Goal: Task Accomplishment & Management: Complete application form

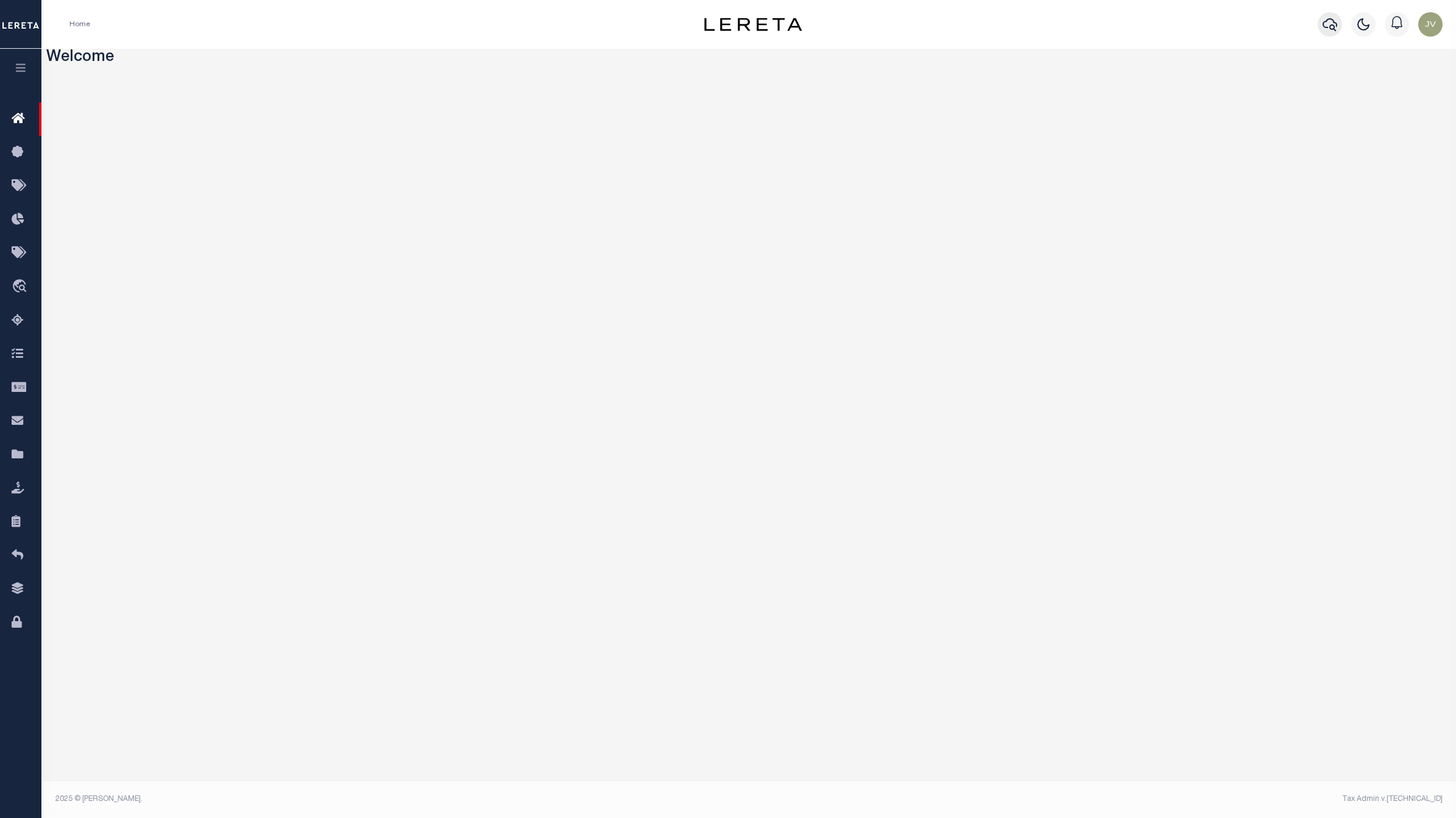
click at [1326, 23] on icon "button" at bounding box center [1330, 24] width 15 height 13
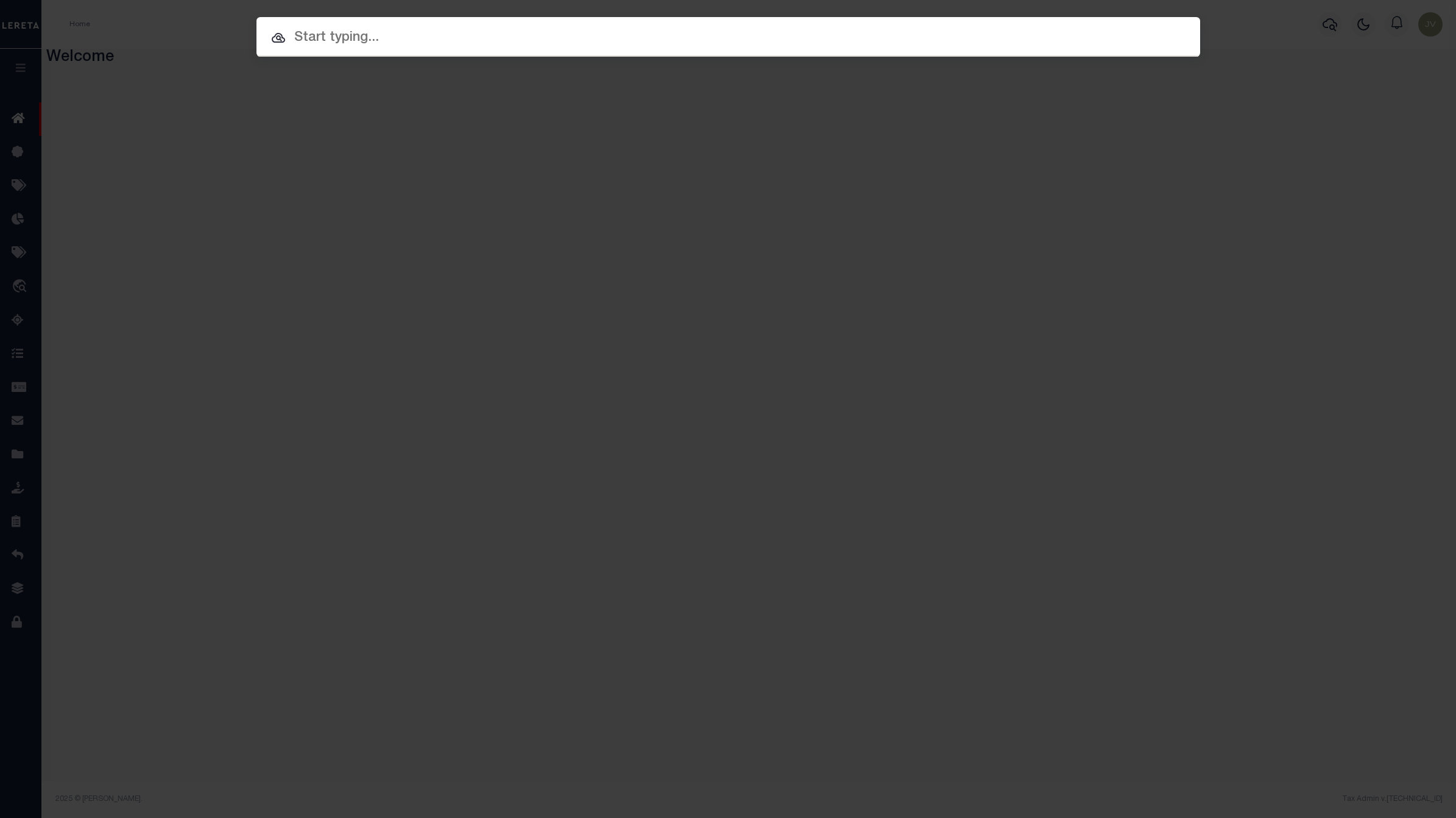
click at [842, 43] on input "text" at bounding box center [728, 38] width 943 height 21
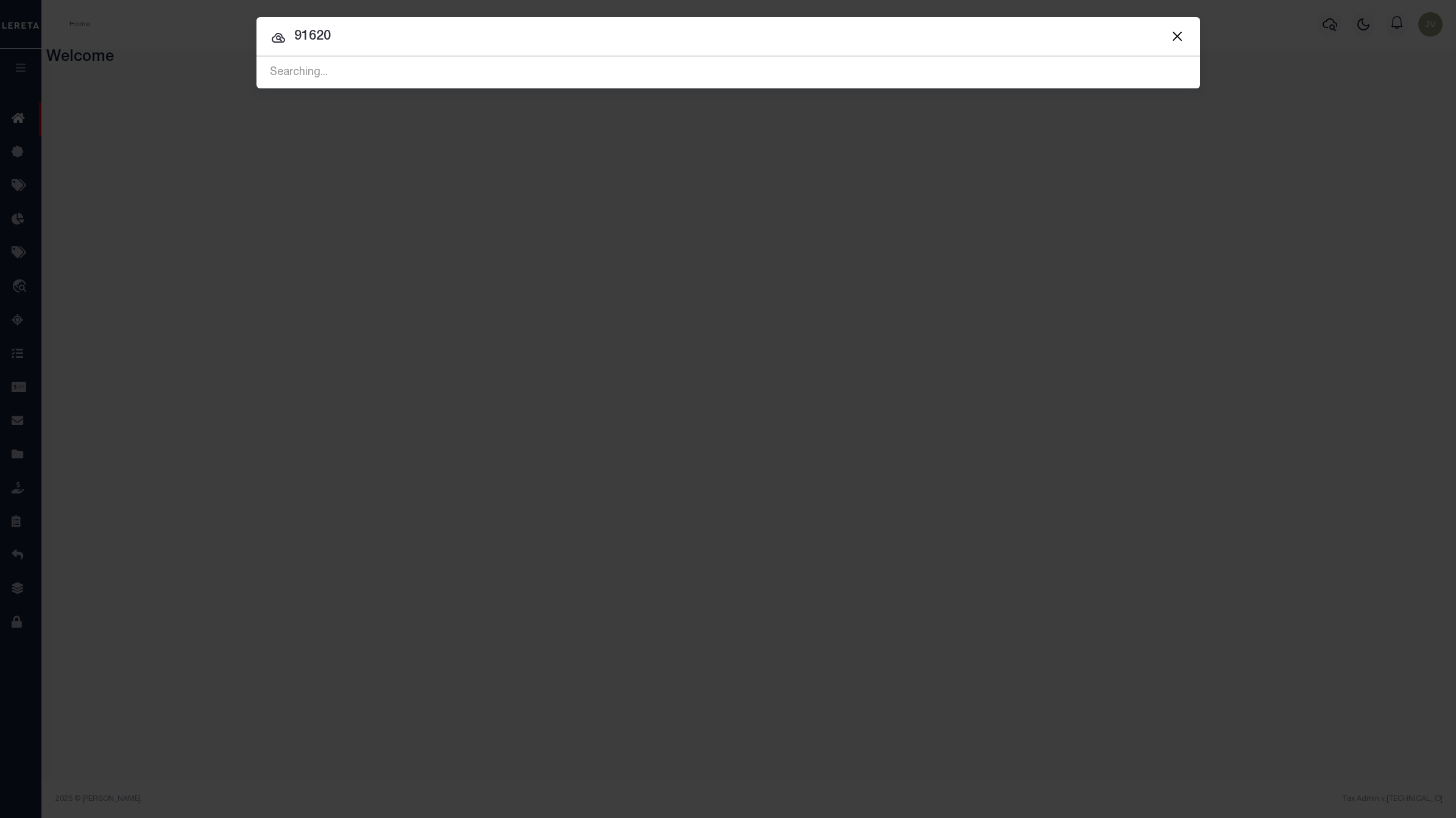
type input "91620"
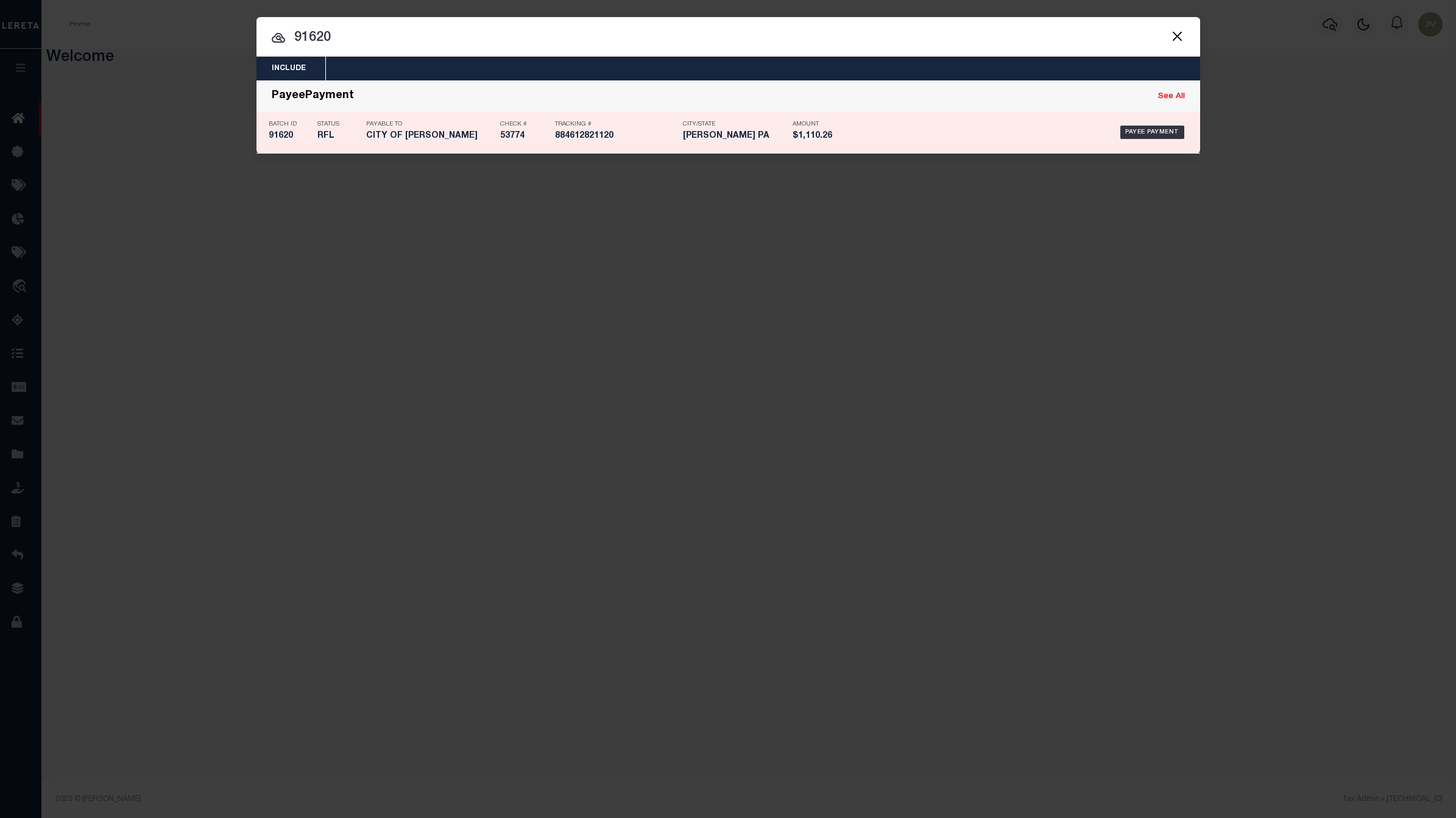
click at [285, 136] on h5 "91620" at bounding box center [290, 136] width 43 height 10
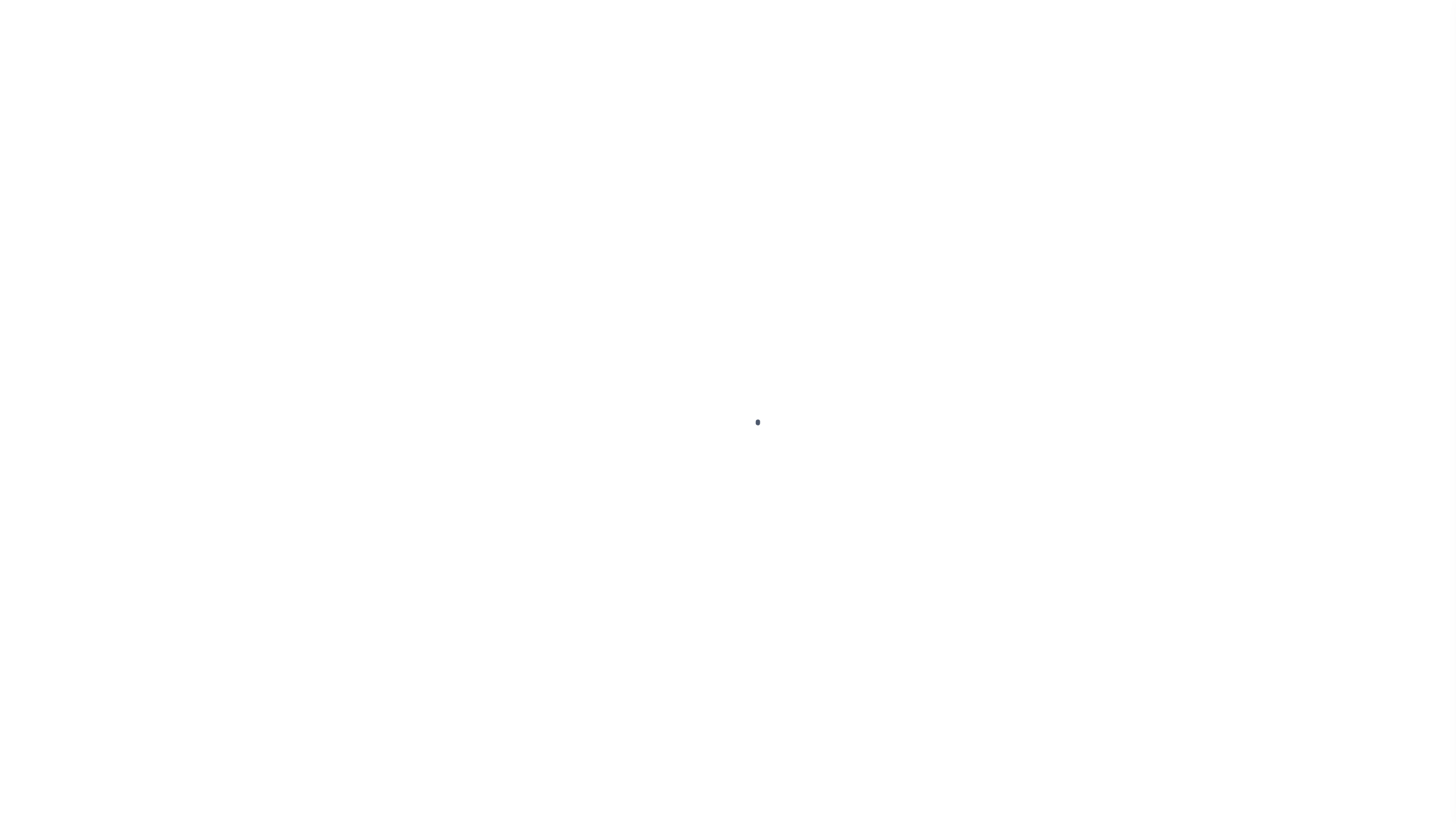
select select "RFL"
type input "[DATE]"
type input "$1,110.26"
select select "CHK"
type input "53774"
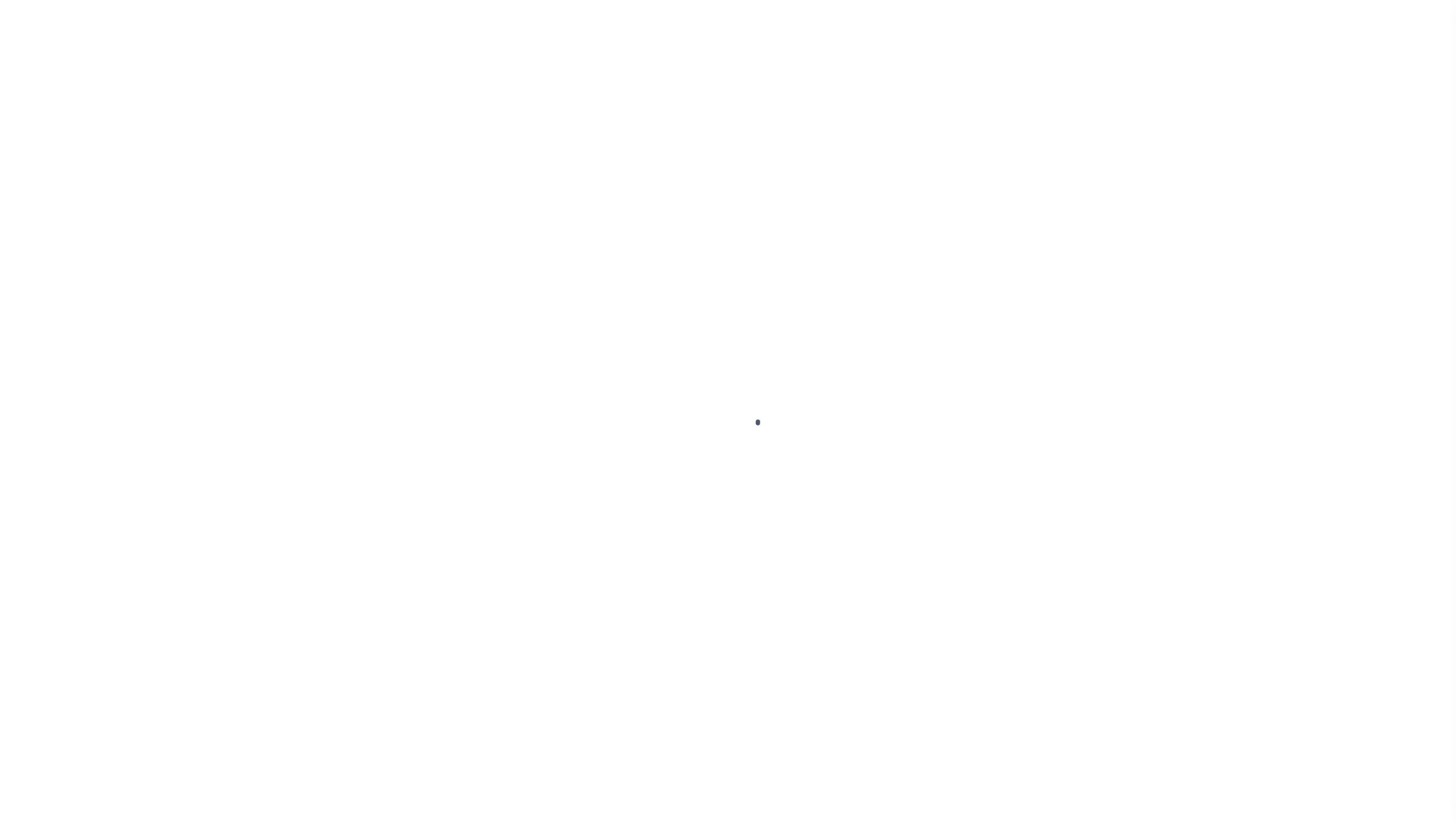
select select "[PERSON_NAME]"
type input "$5"
checkbox input "true"
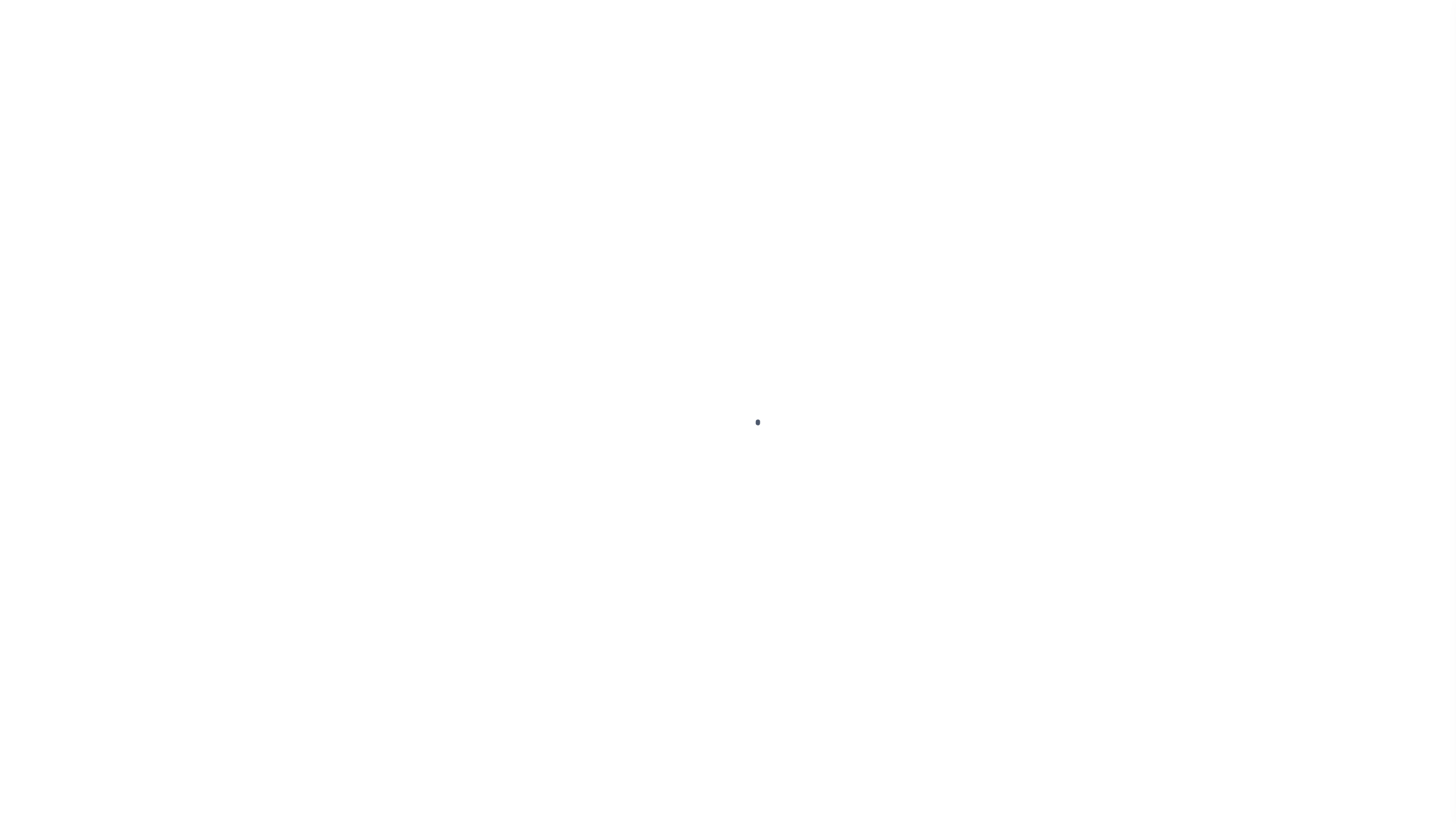
select select "FDX"
type input "[DATE]"
type input "$9.65"
type input "884612821120"
type input "N"
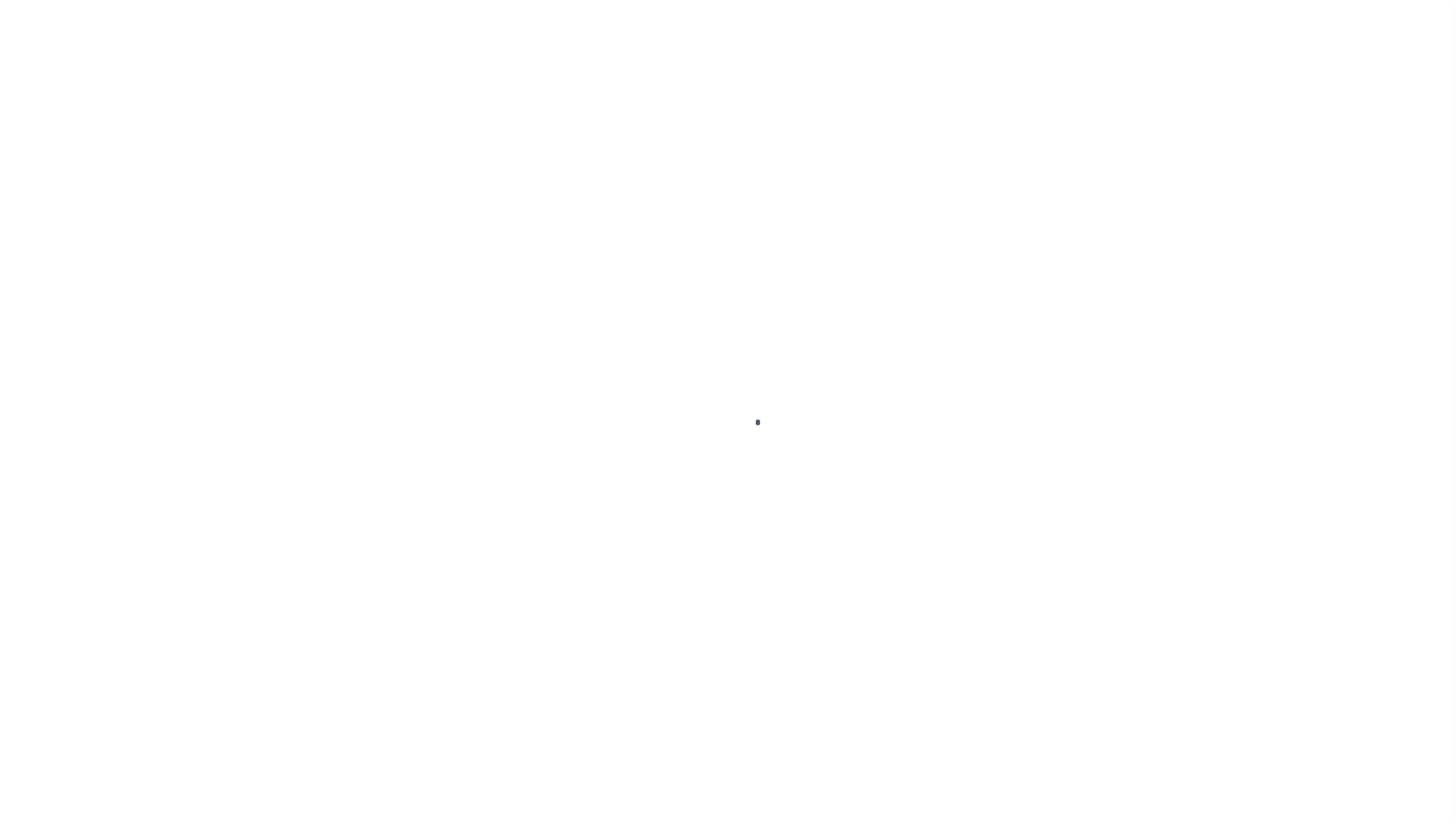
radio input "true"
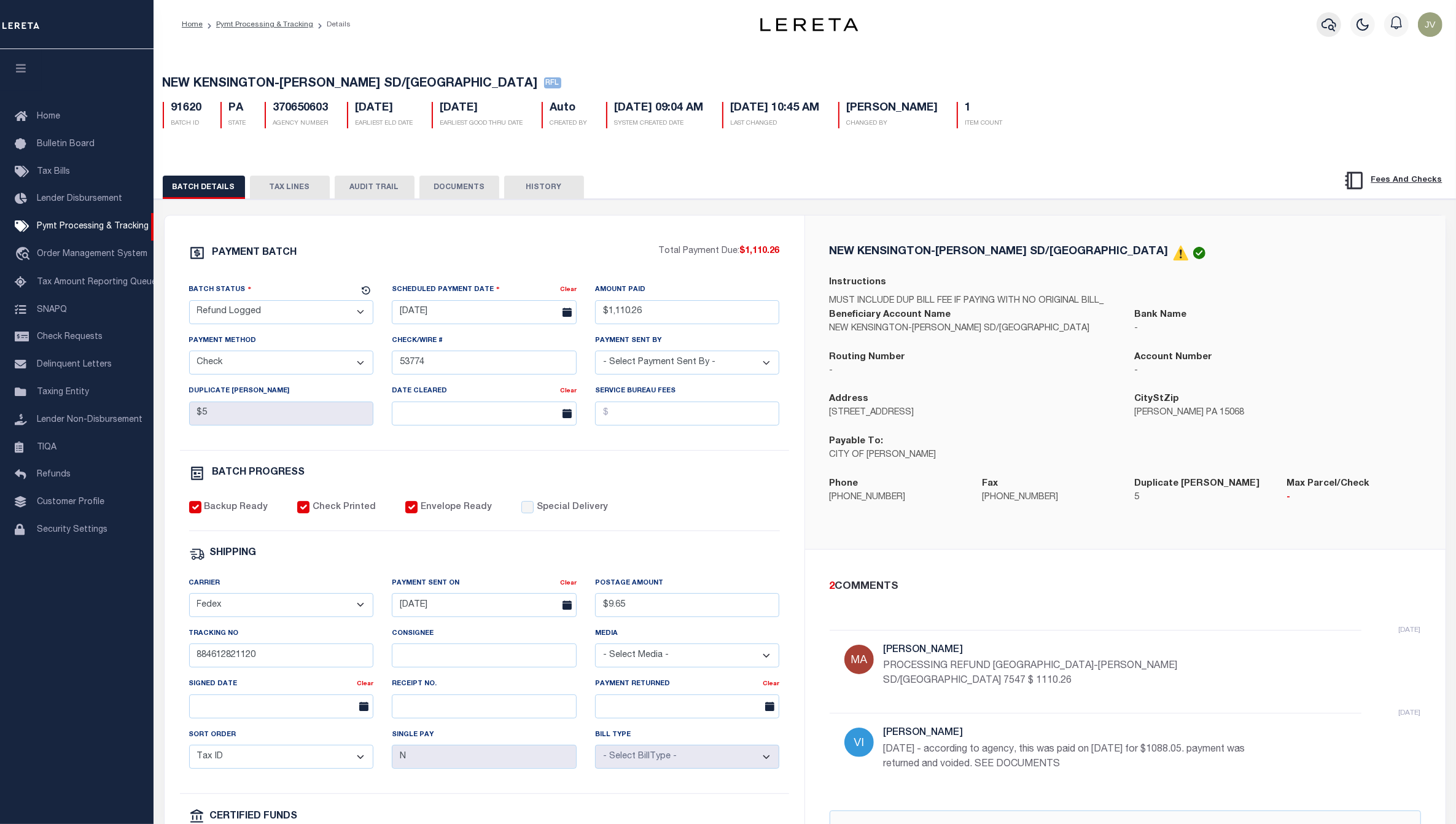
click at [1324, 25] on button "button" at bounding box center [1329, 24] width 24 height 24
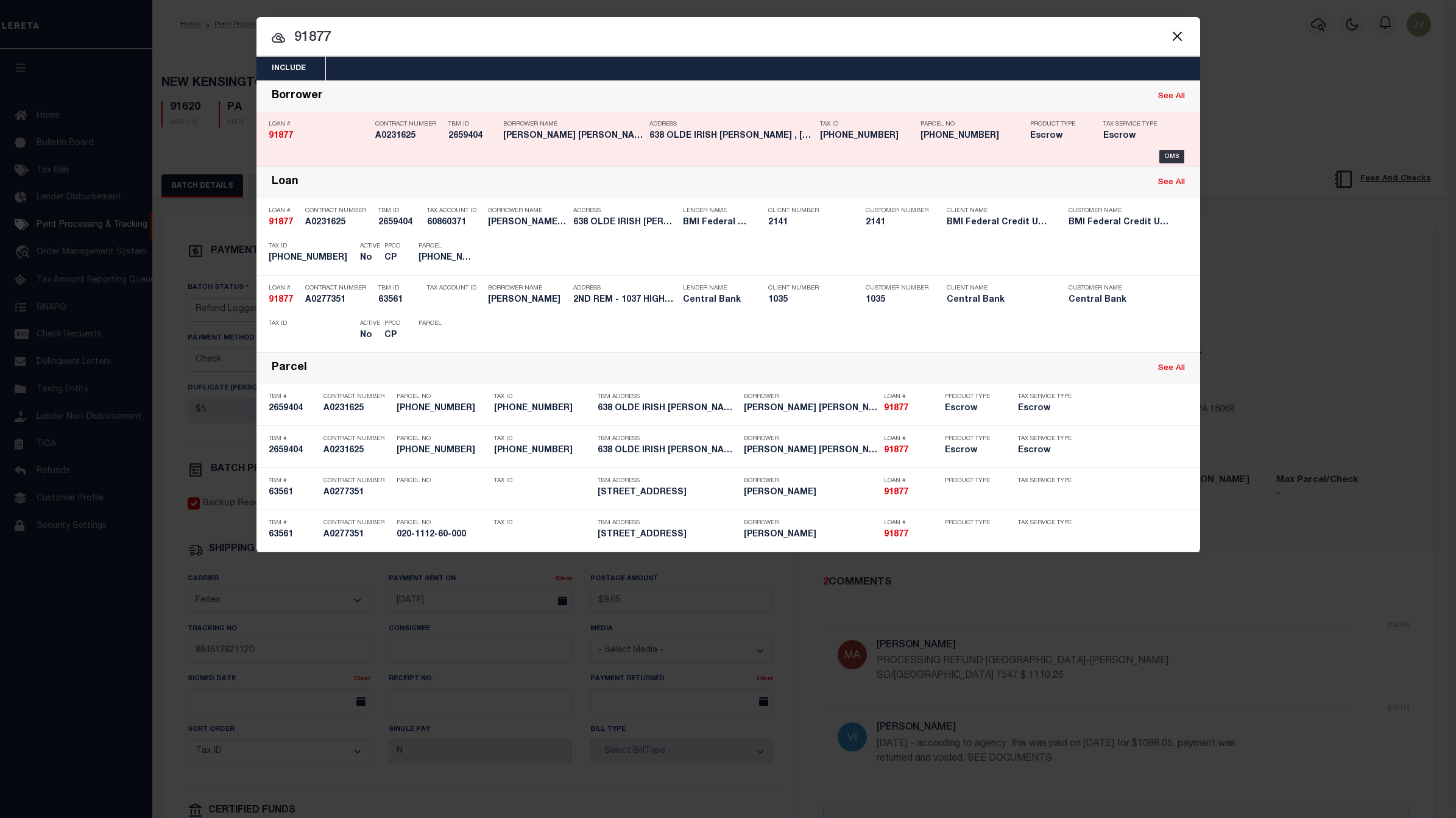
type input "91877"
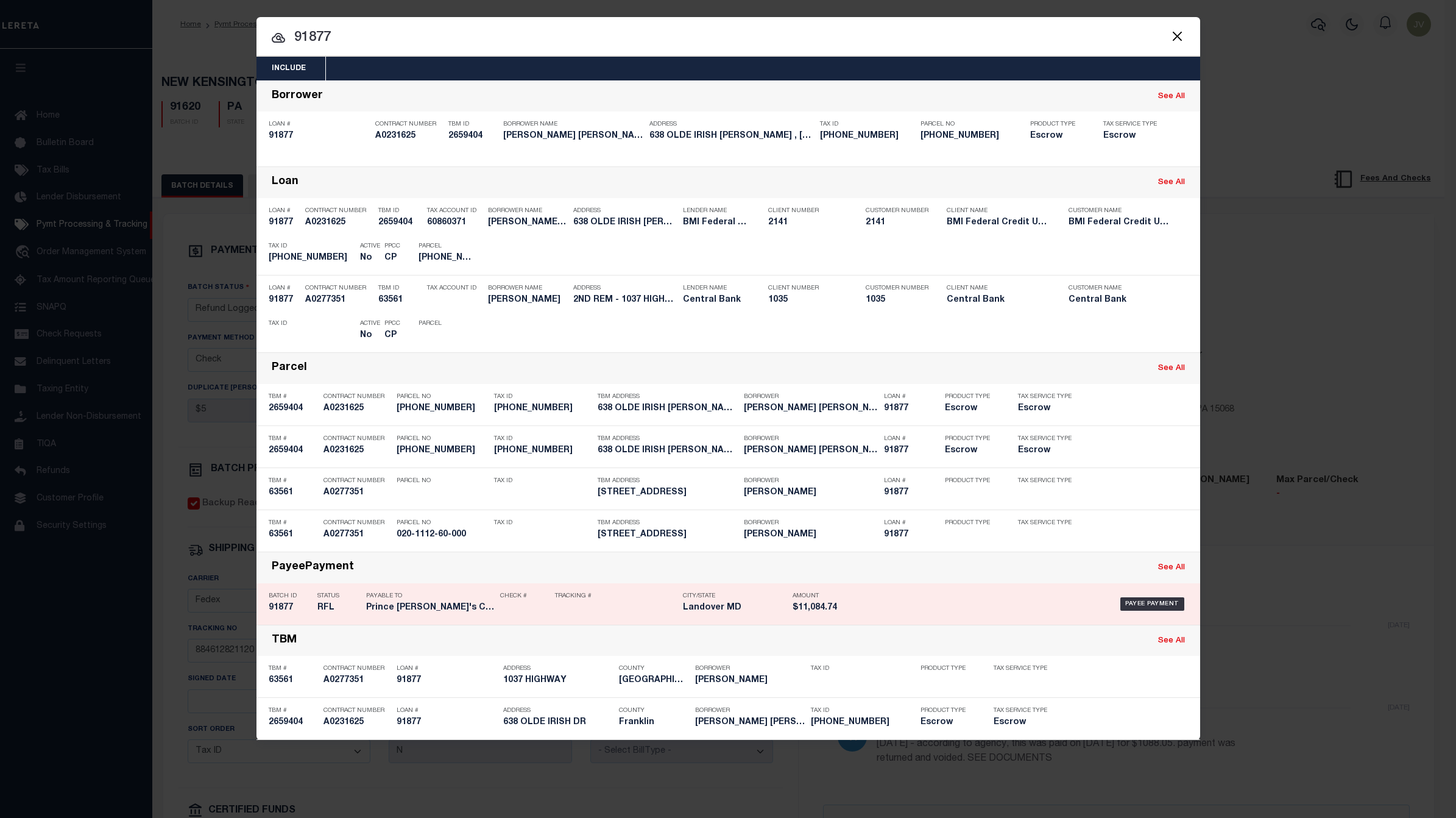
click at [284, 606] on h5 "91877" at bounding box center [290, 607] width 43 height 10
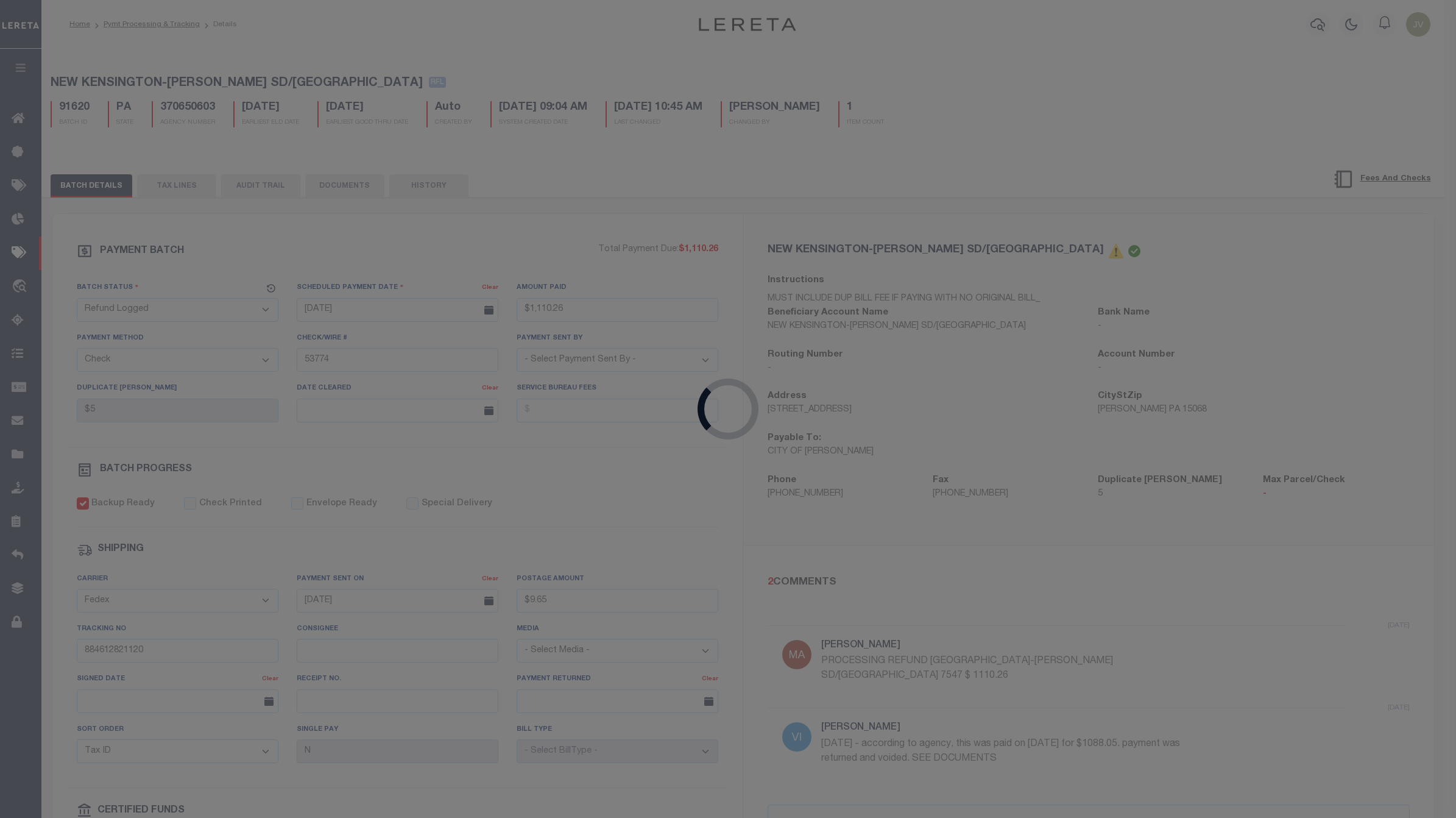
type input "[DATE]"
type input "$11,084.74"
select select
select select "[PERSON_NAME]"
checkbox input "false"
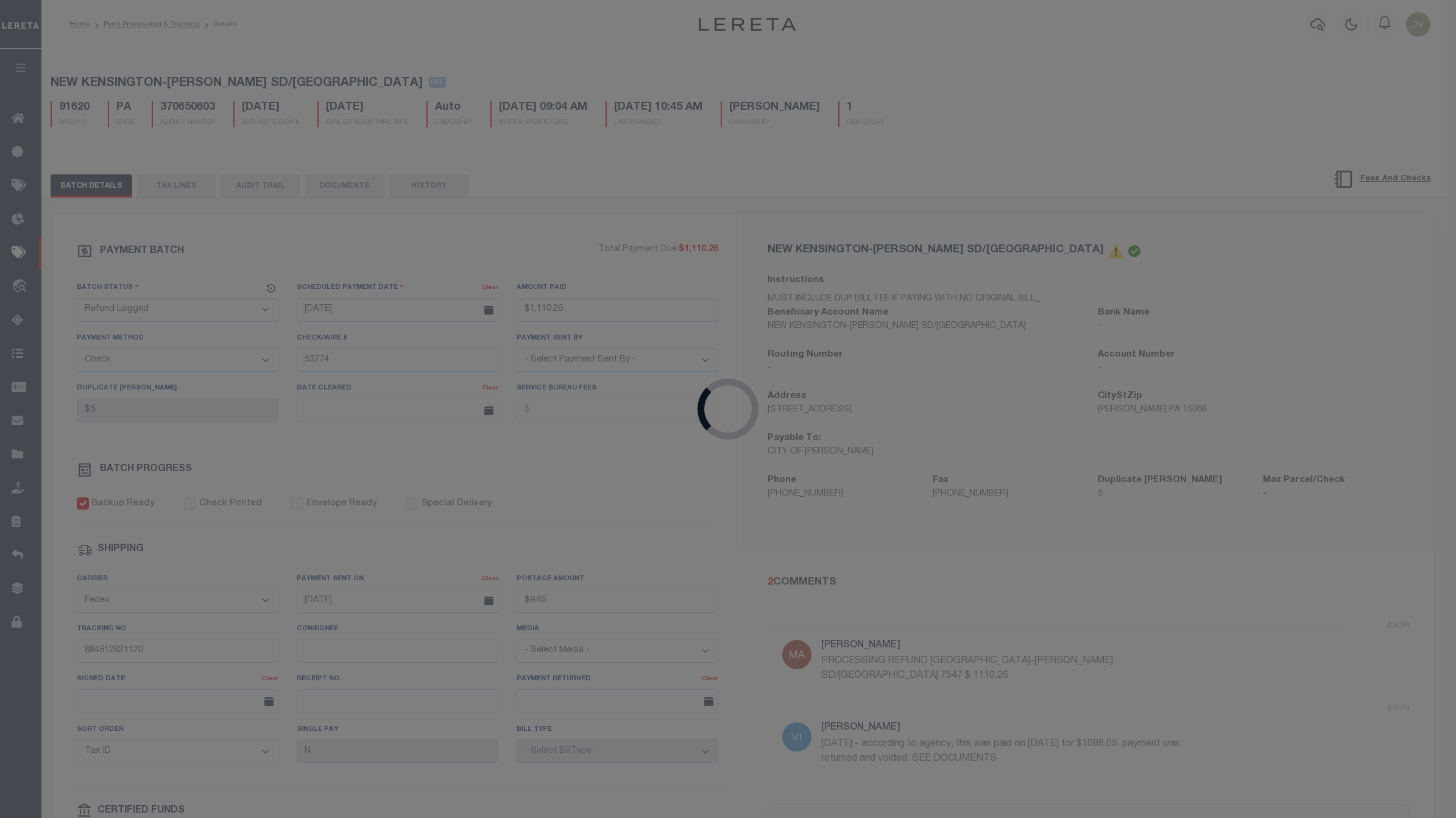
checkbox input "false"
select select
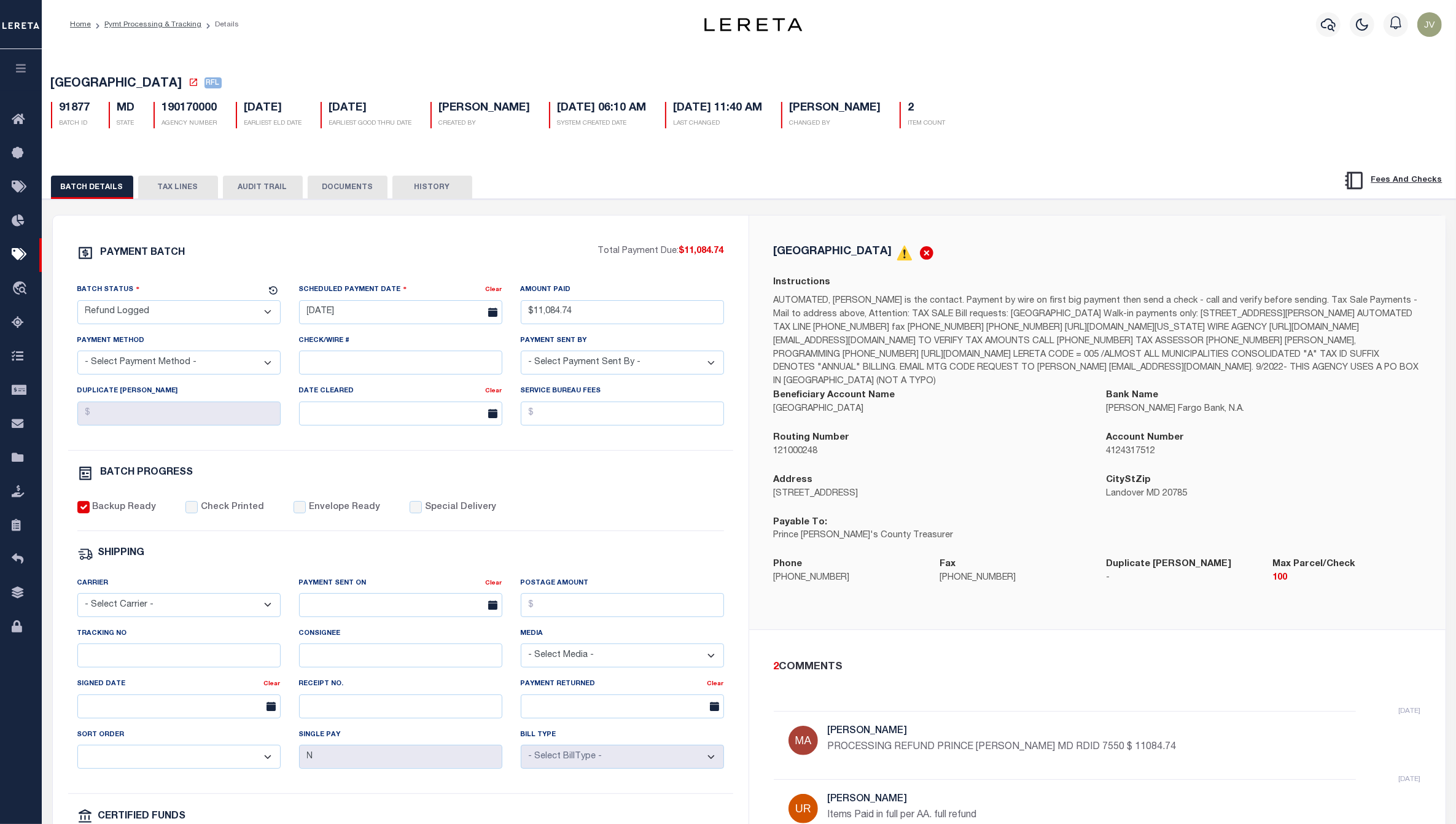
click at [185, 185] on button "TAX LINES" at bounding box center [178, 187] width 80 height 24
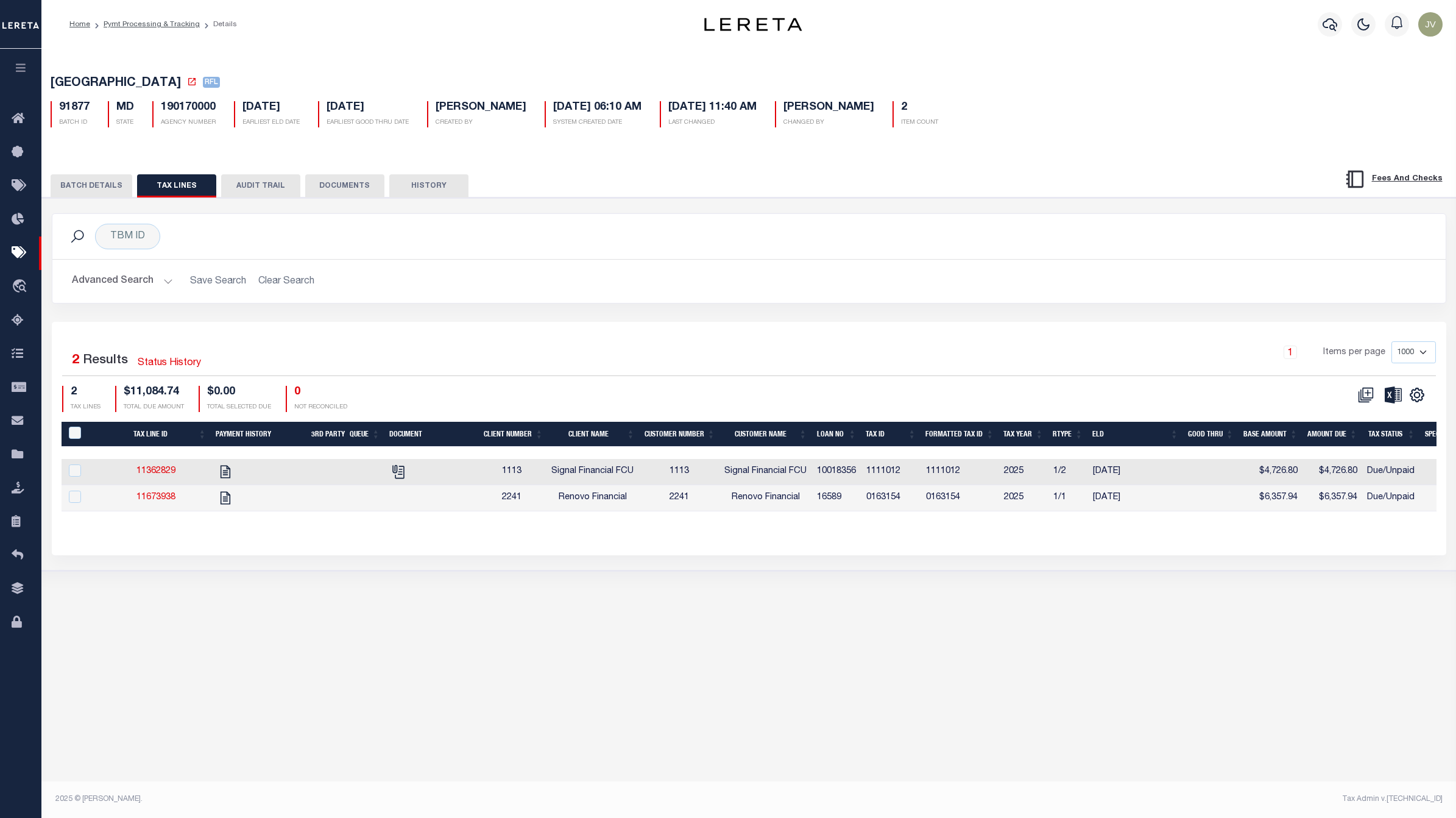
click at [259, 195] on button "AUDIT TRAIL" at bounding box center [261, 186] width 79 height 23
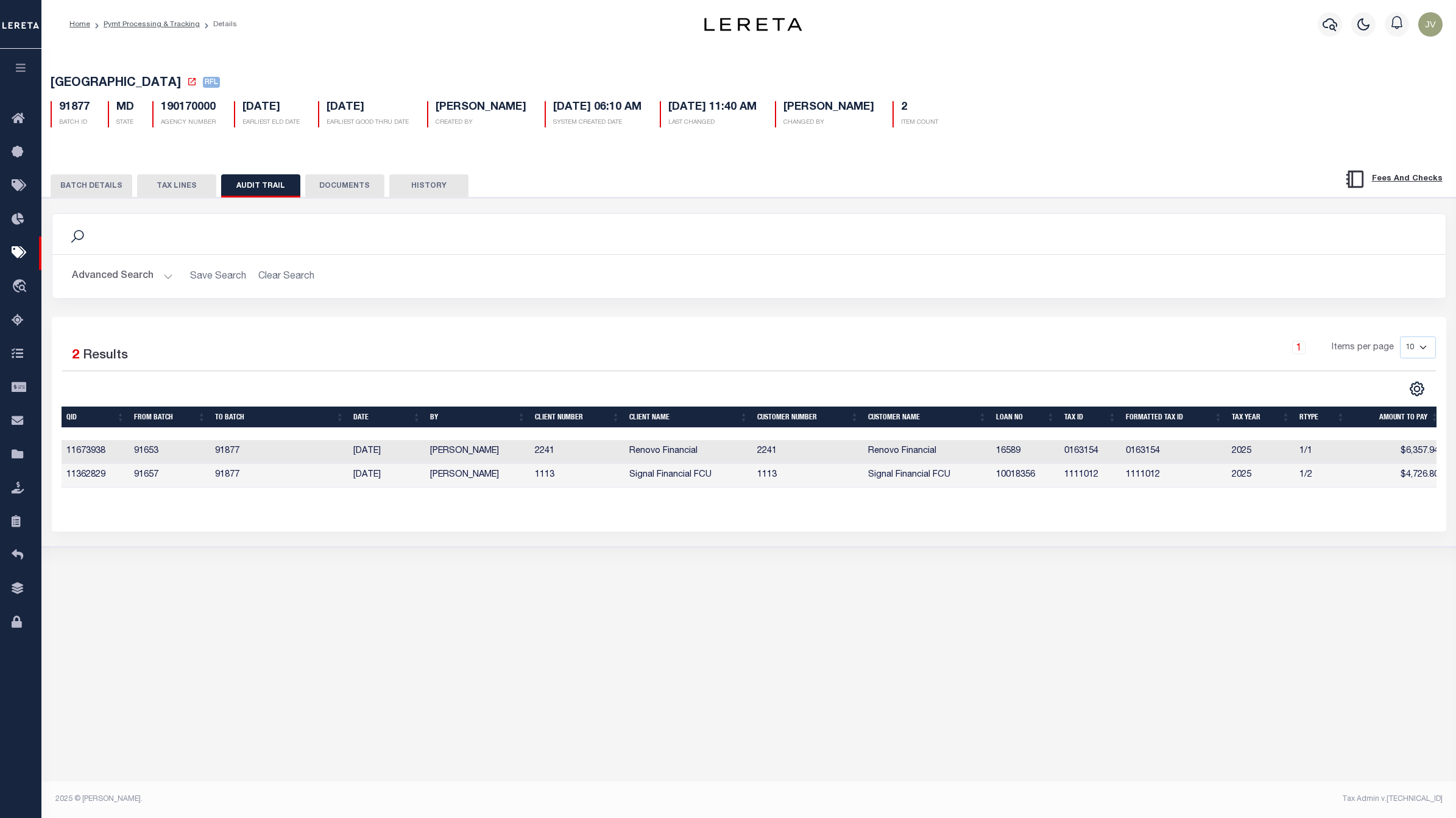
click at [1394, 604] on div "Batch Status is Scheduled for Payment (SFP) Search Advanced Search Save Search …" at bounding box center [749, 417] width 1414 height 736
click at [96, 182] on button "BATCH DETAILS" at bounding box center [91, 186] width 82 height 23
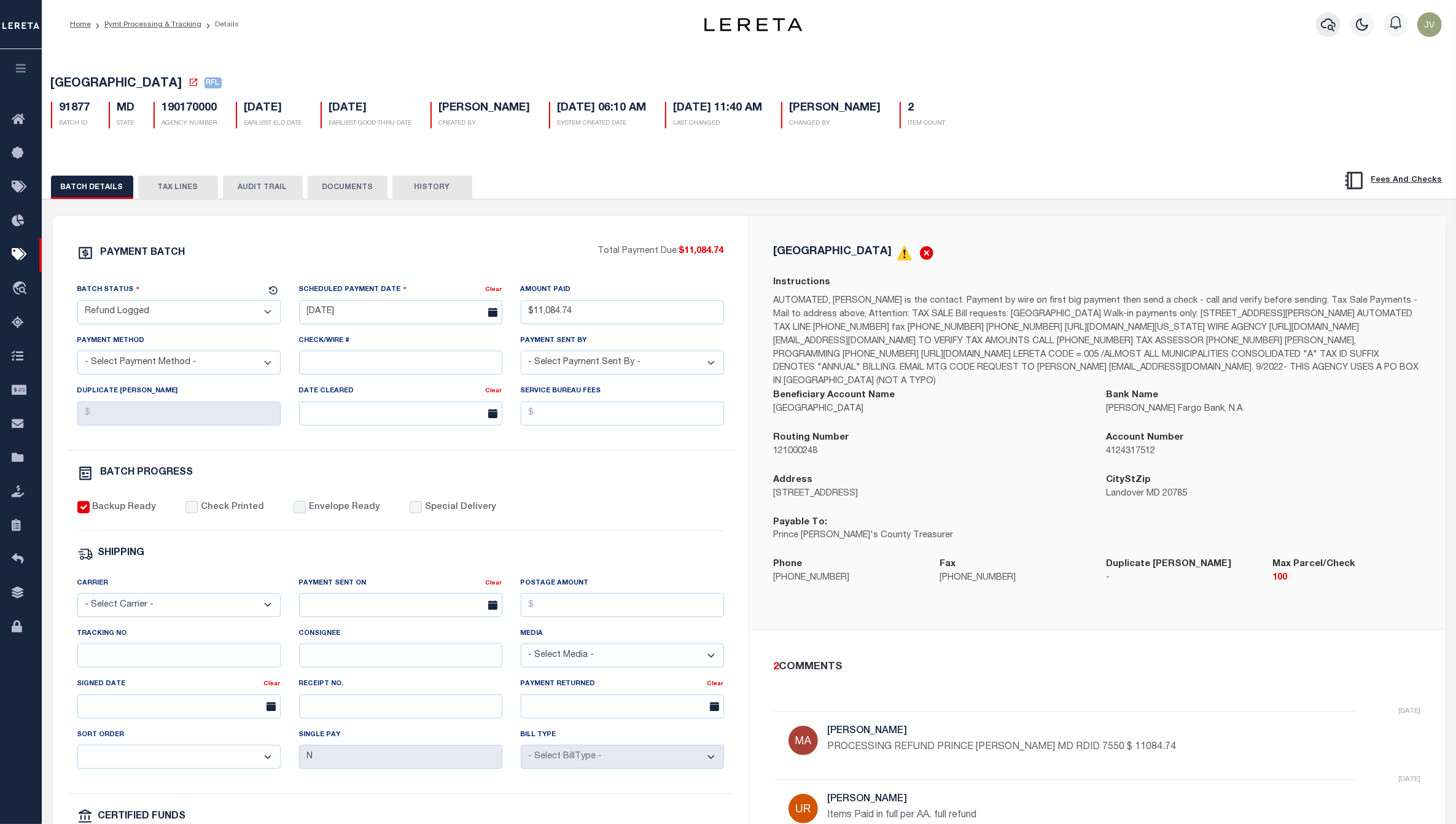
click at [1330, 16] on button "button" at bounding box center [1328, 24] width 24 height 24
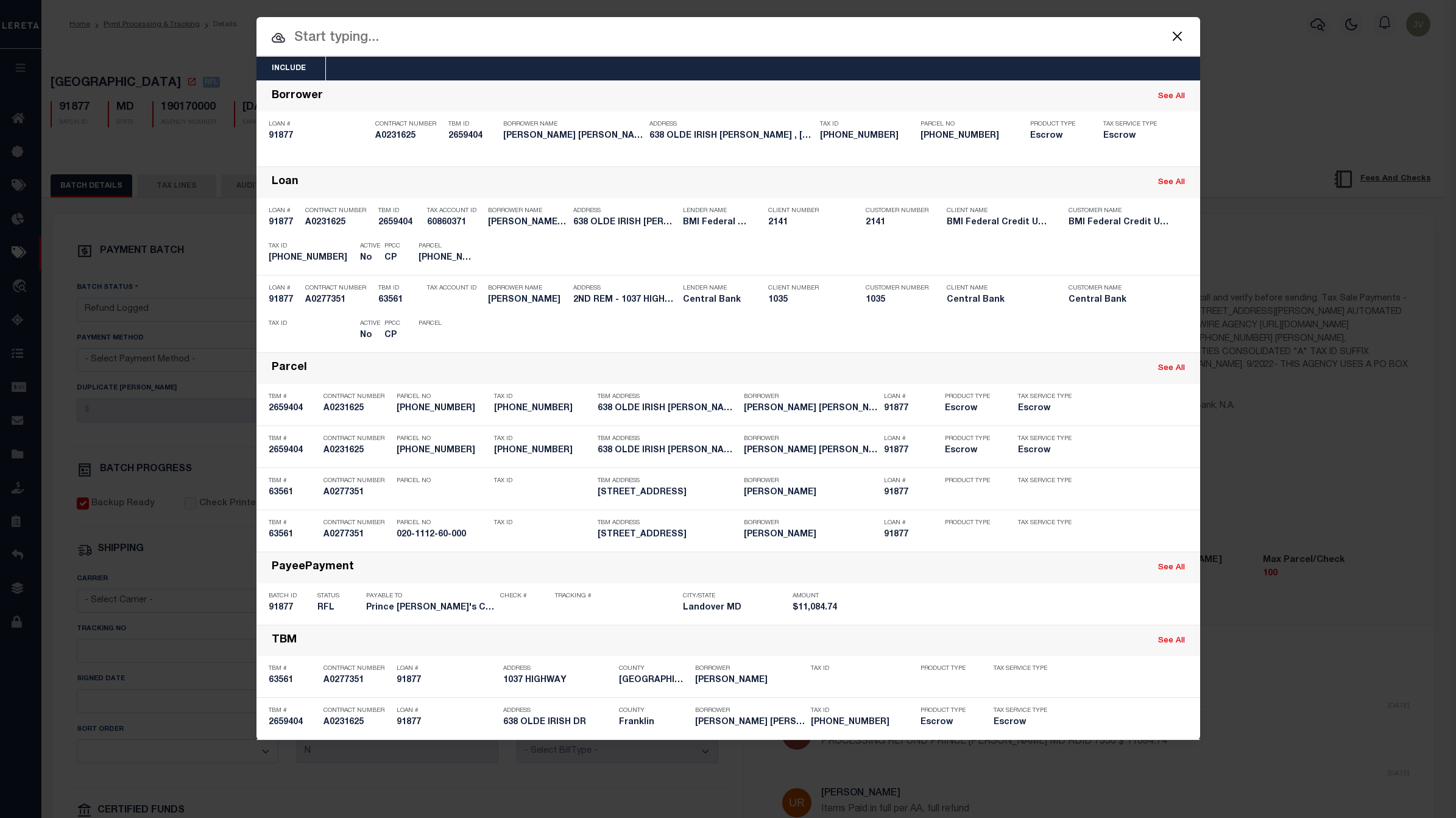
click at [626, 32] on input "text" at bounding box center [728, 38] width 943 height 21
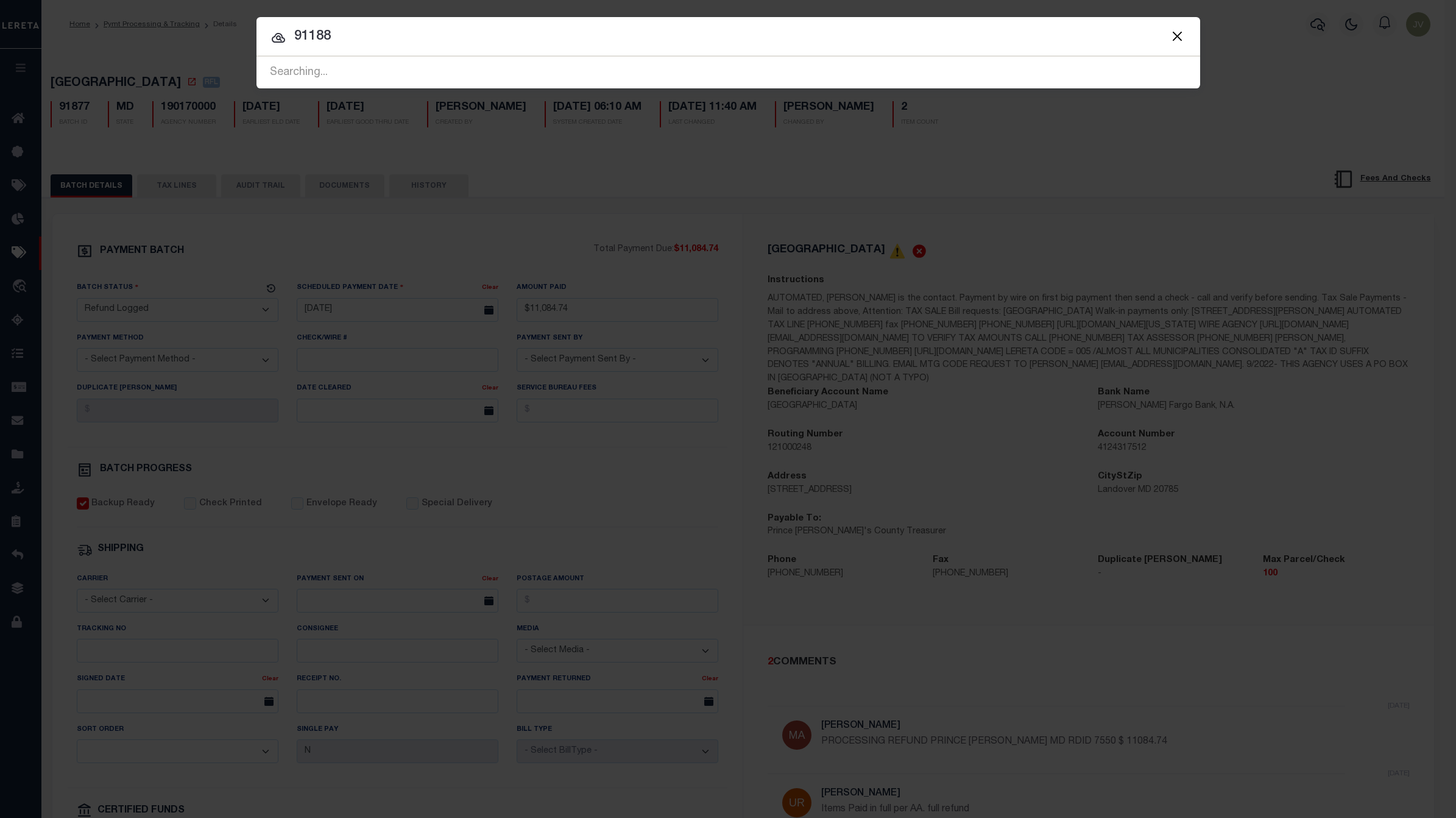
type input "91188"
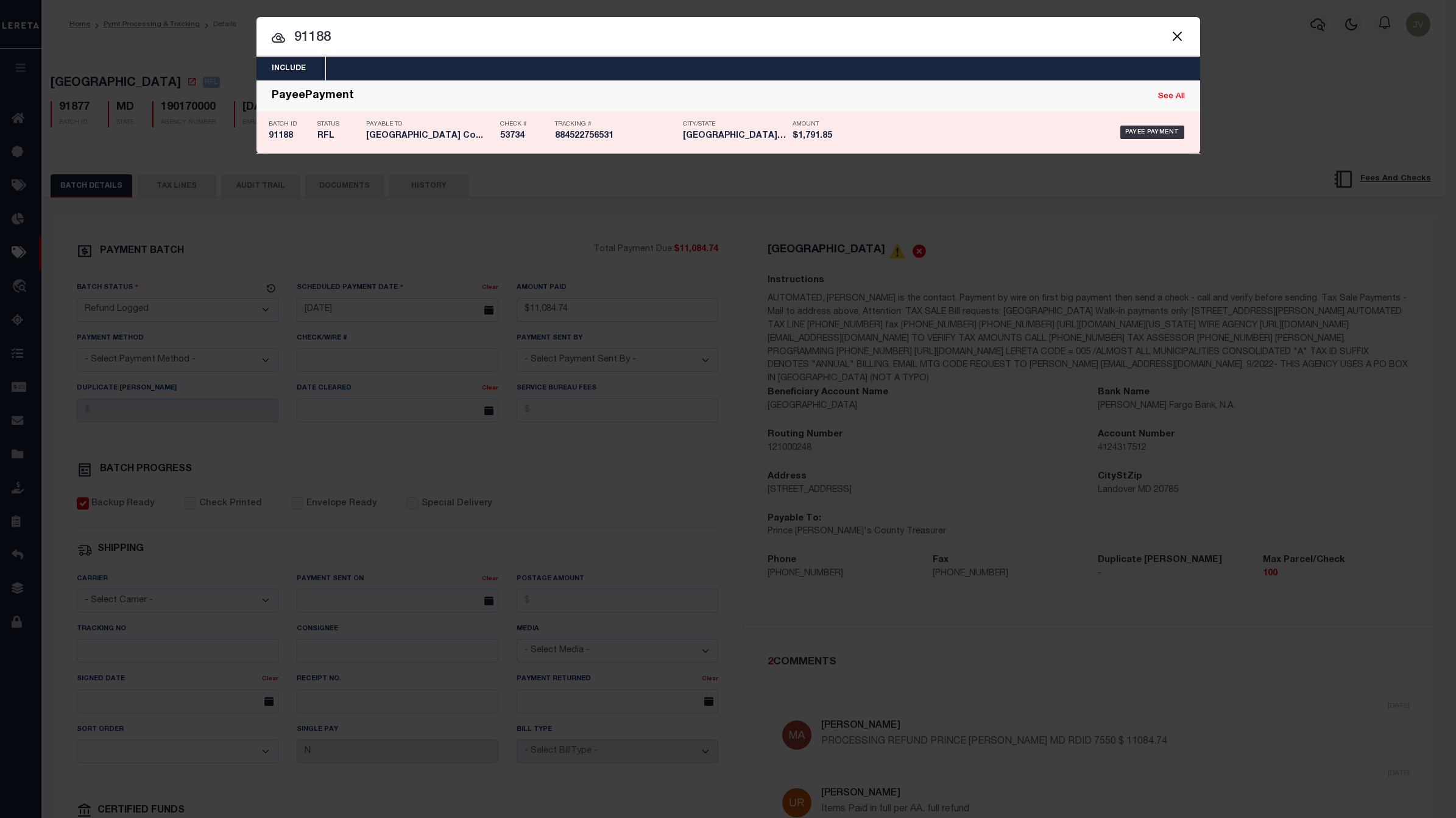
click at [341, 138] on h5 "RFL" at bounding box center [339, 136] width 43 height 10
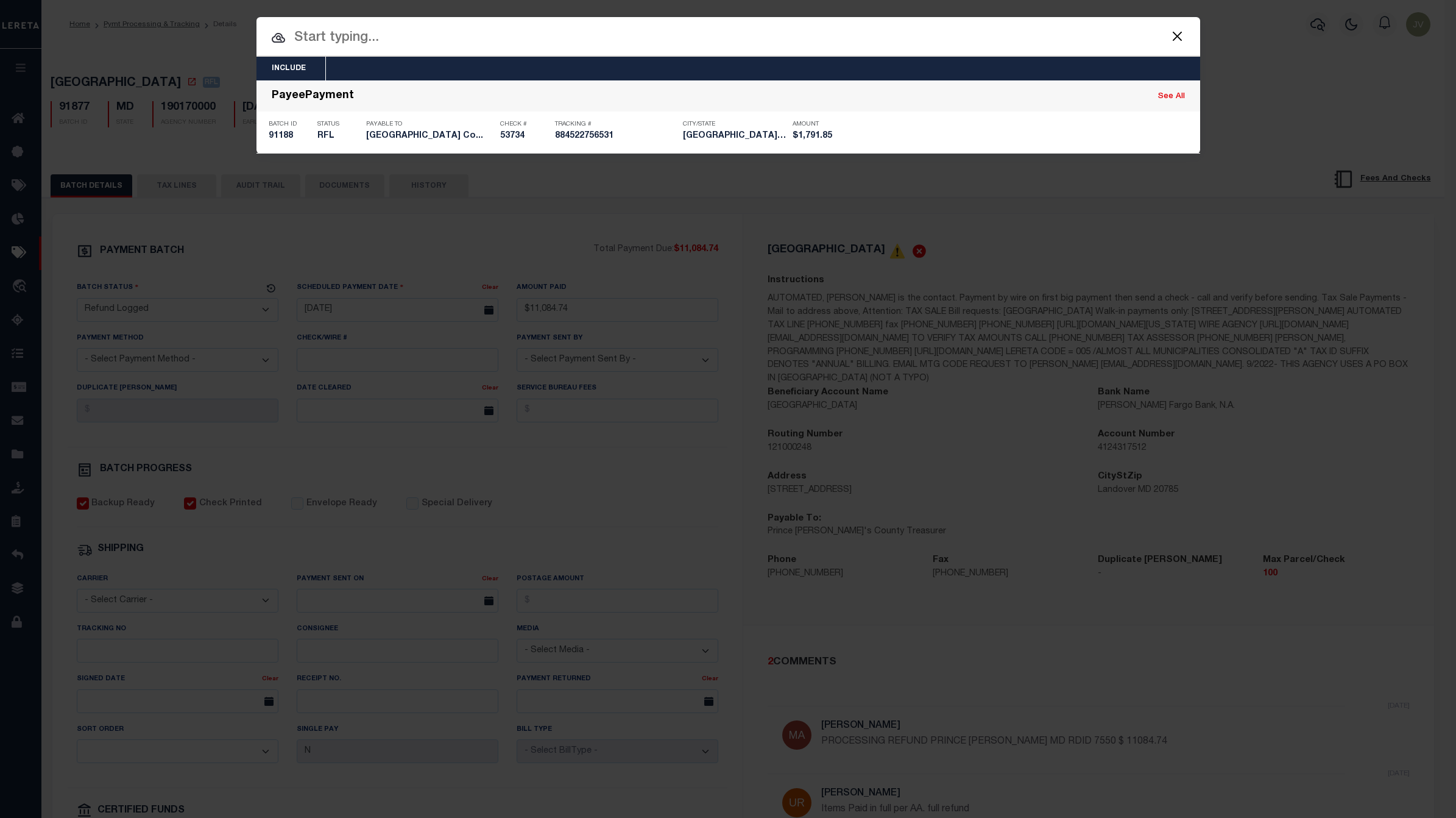
type input "[DATE]"
type input "$1,791.85"
select select "CHK"
type input "53734"
select select "[PERSON_NAME]"
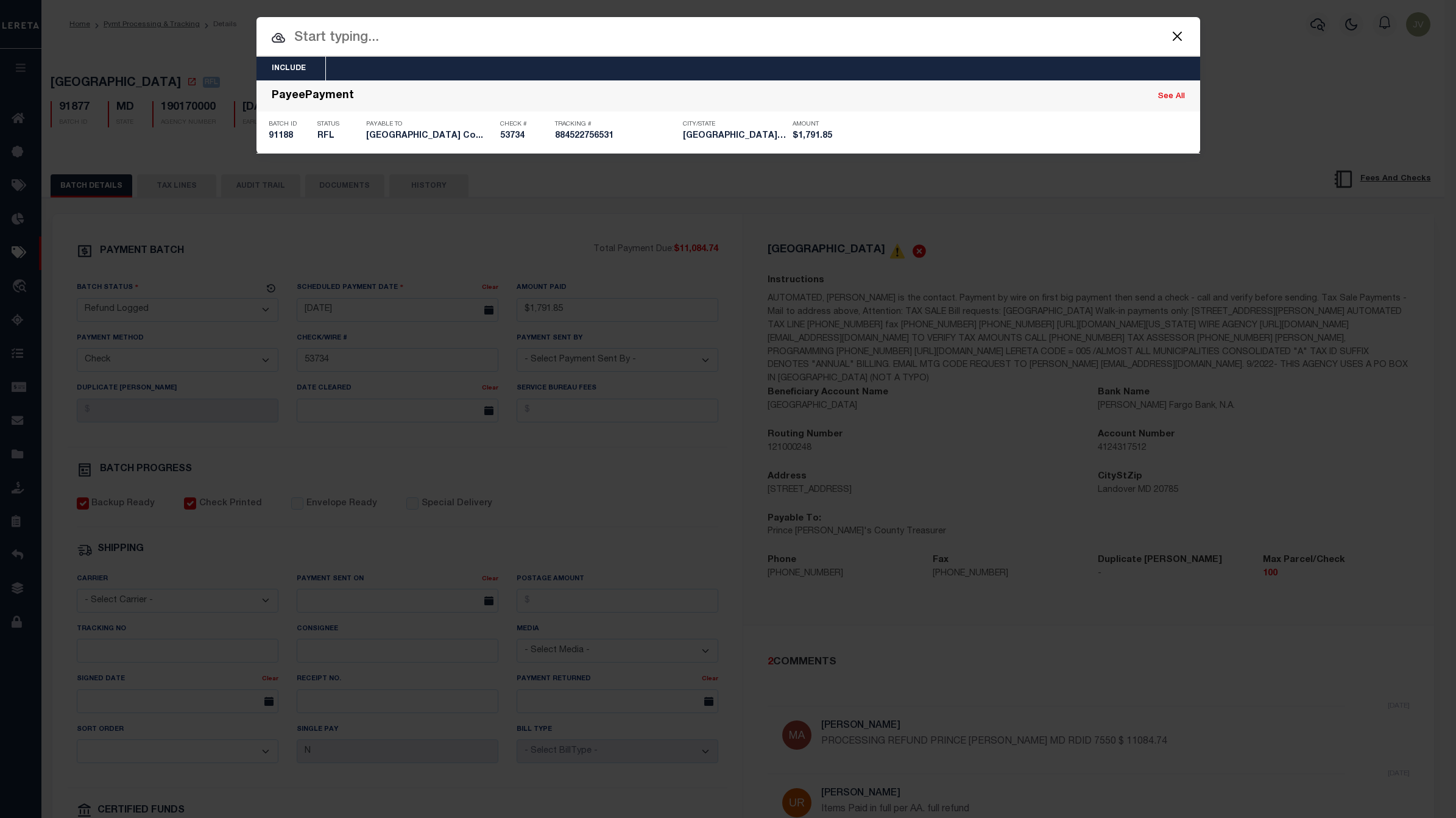
checkbox input "true"
select select "FDX"
type input "[DATE]"
type input "884522756531"
type input "[PERSON_NAME]"
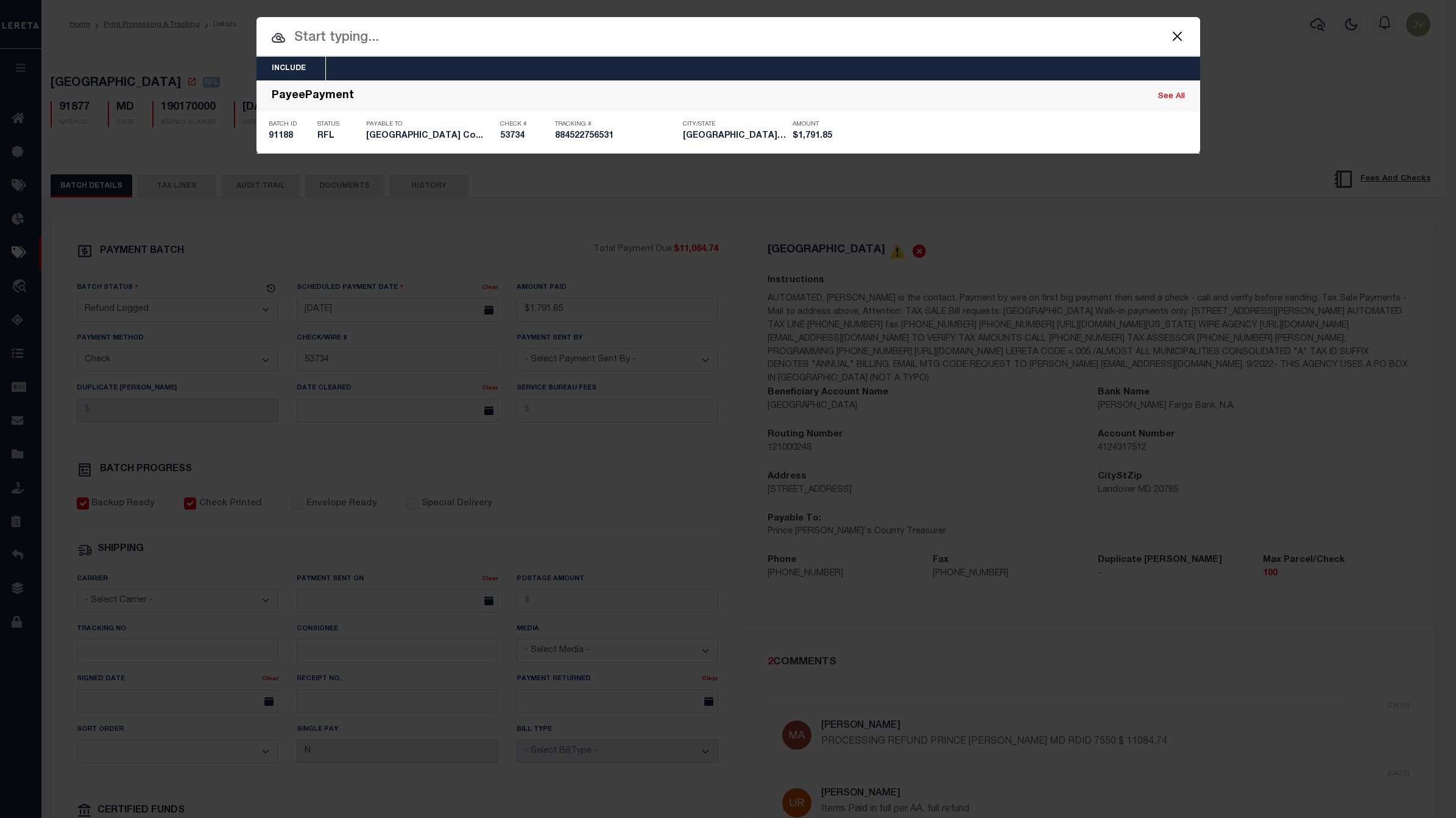
type input "[DATE]"
select select "1"
select select "35"
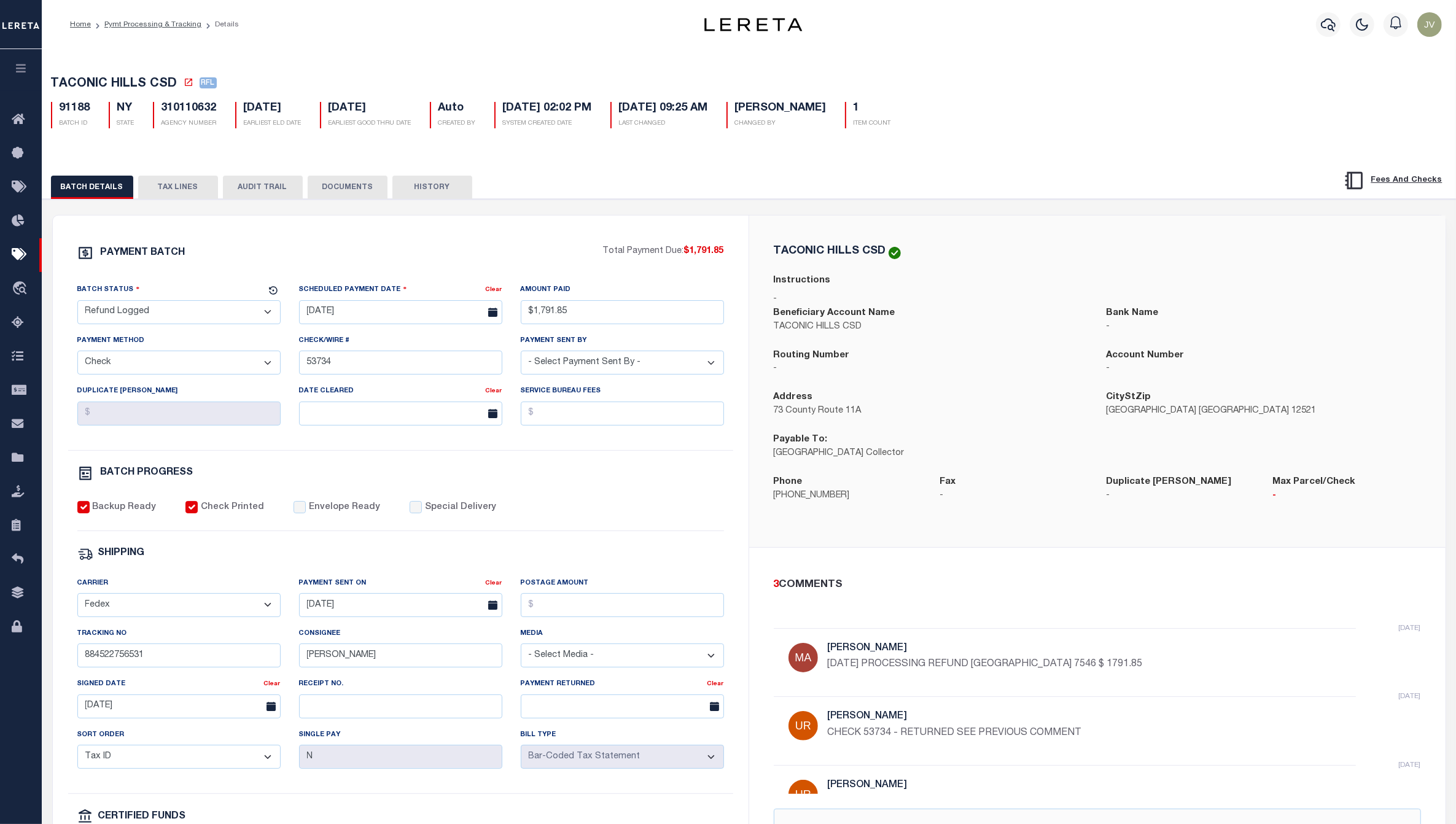
click at [252, 195] on button "AUDIT TRAIL" at bounding box center [263, 187] width 80 height 24
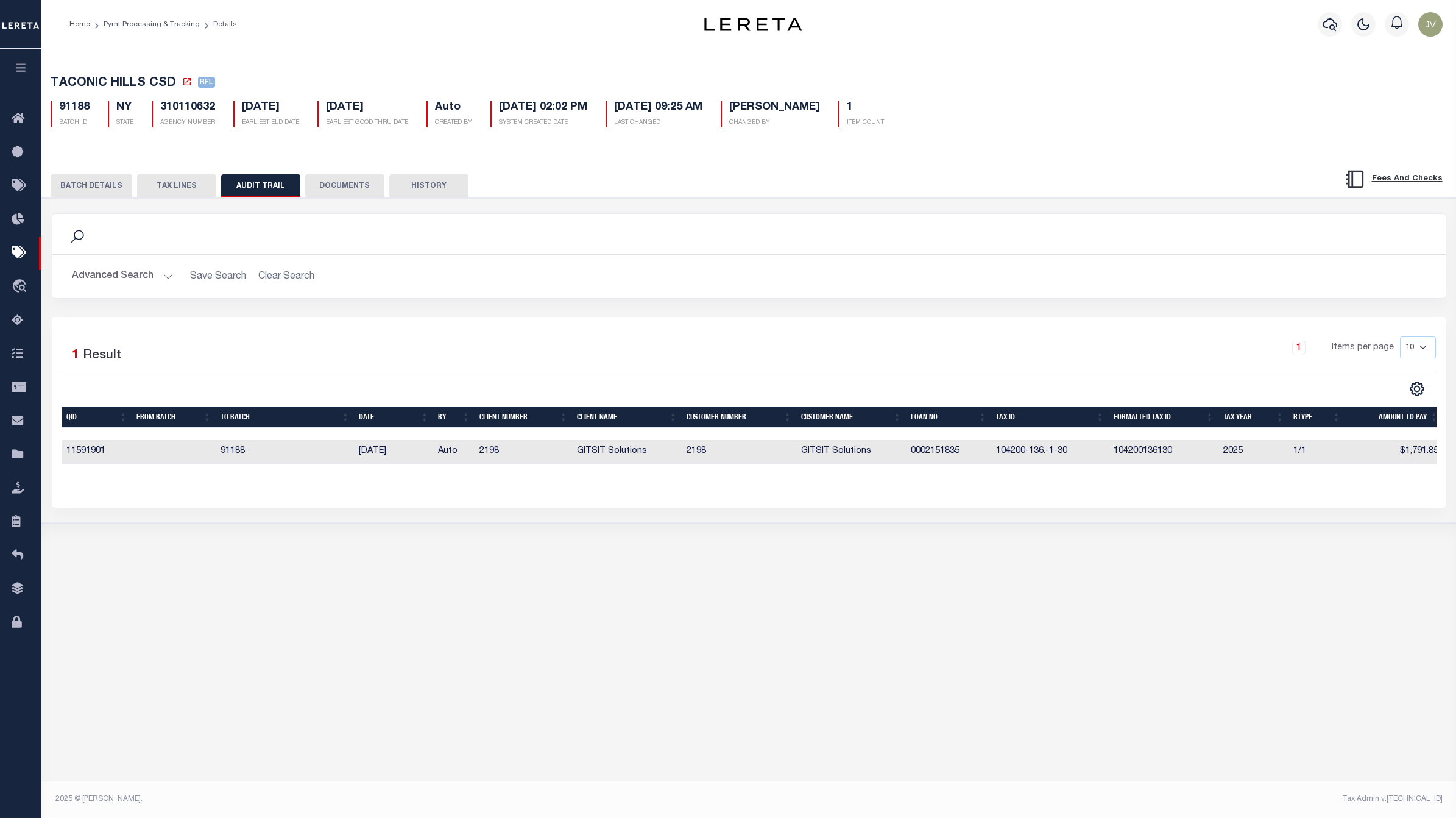
click at [171, 183] on button "TAX LINES" at bounding box center [176, 186] width 79 height 23
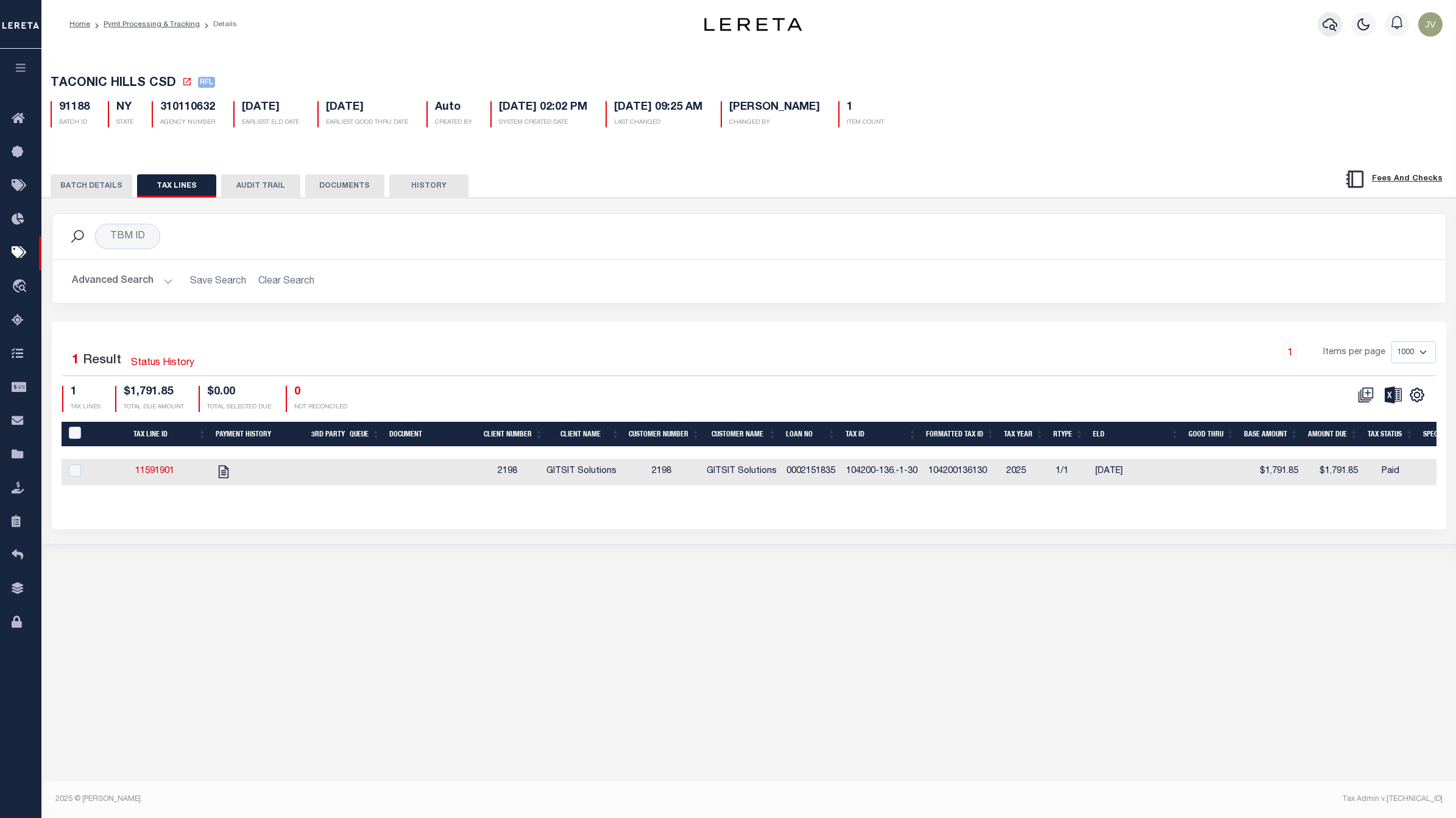
click at [1322, 30] on button "button" at bounding box center [1330, 24] width 24 height 24
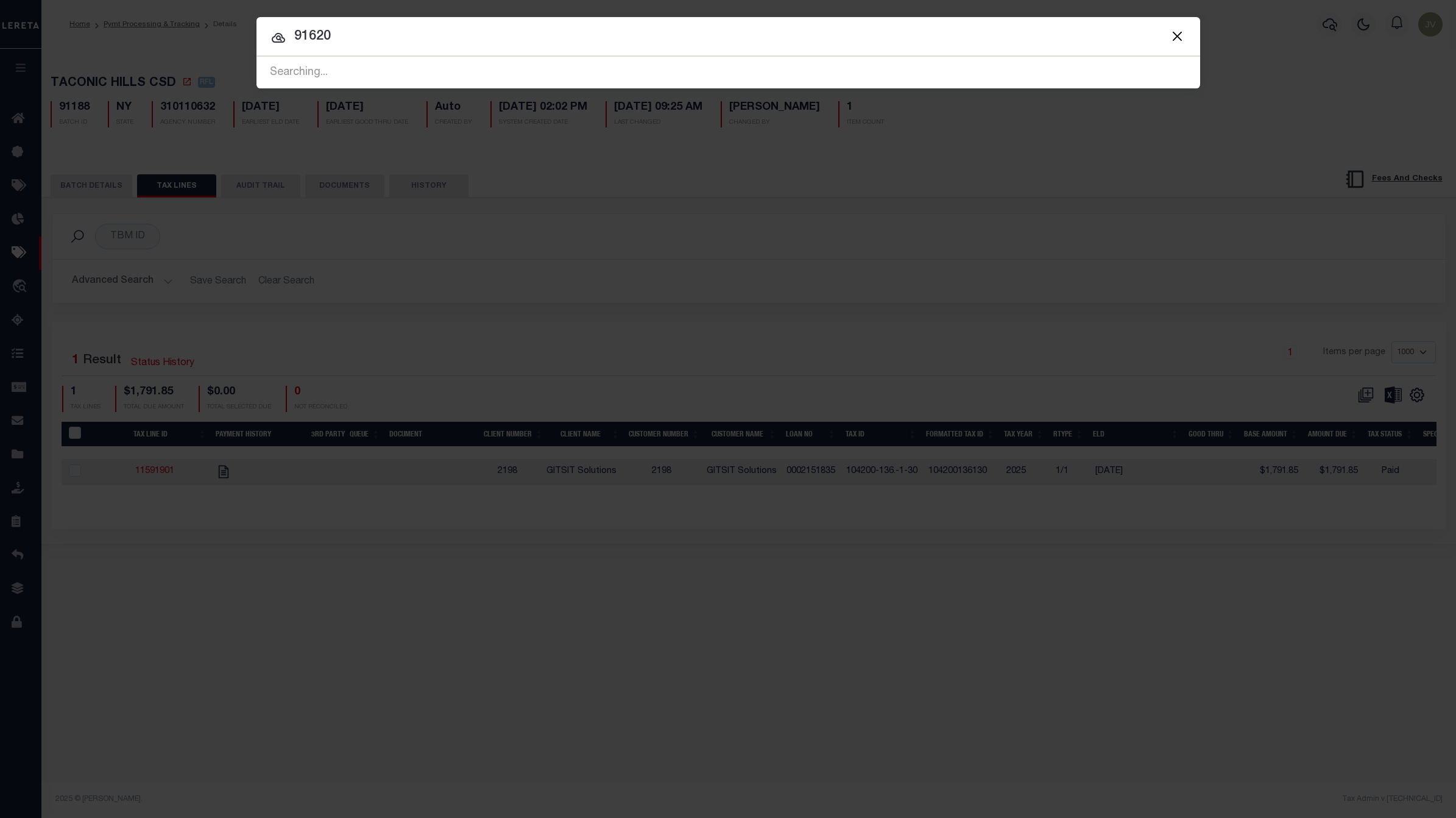
type input "91620"
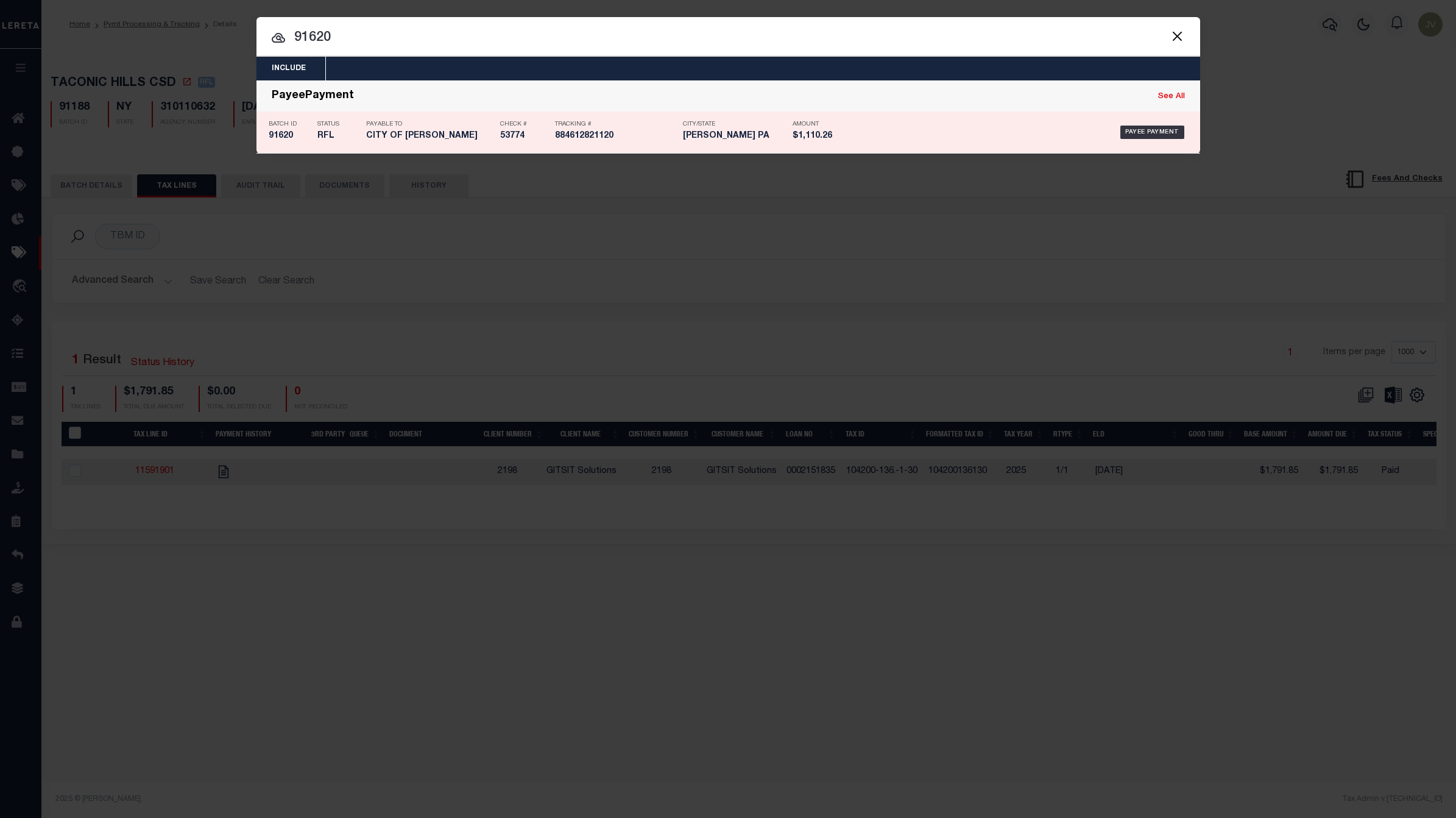
click at [307, 137] on h5 "91620" at bounding box center [290, 136] width 43 height 10
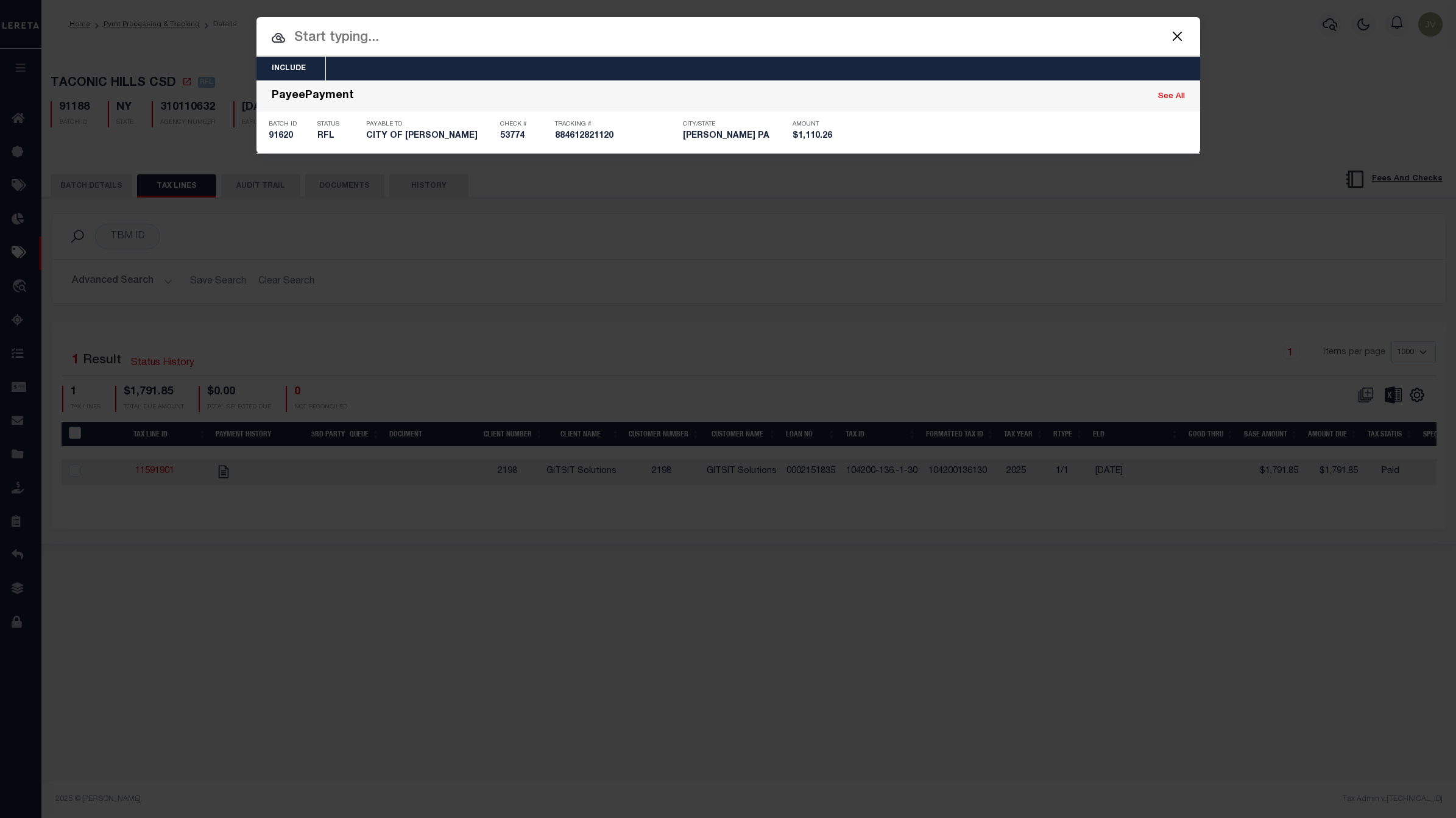
type input "[DATE]"
type input "$1,110.26"
type input "53774"
select select "[PERSON_NAME]"
type input "$5"
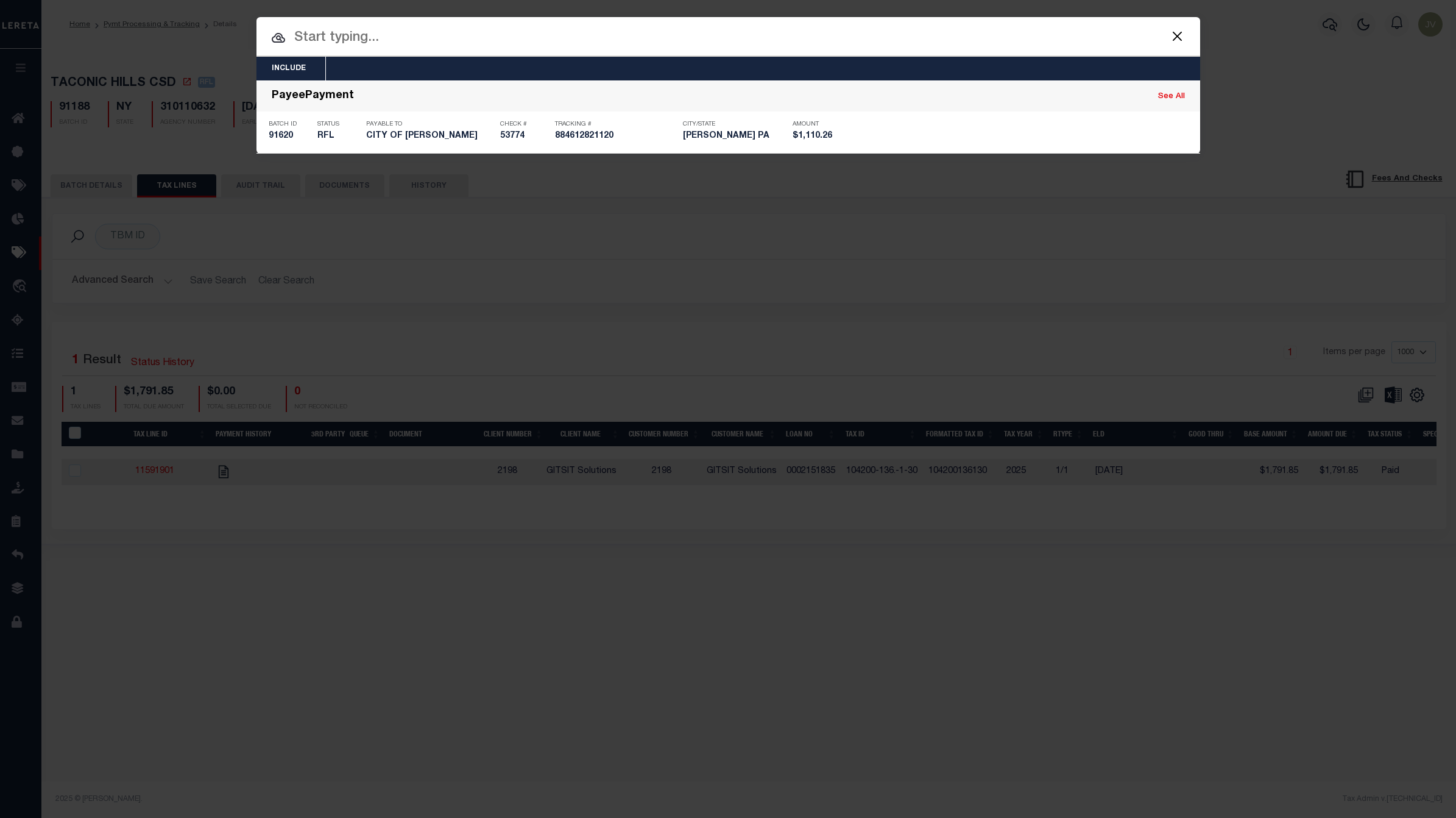
checkbox input "true"
type input "[DATE]"
type input "$9.65"
type input "884612821120"
select select
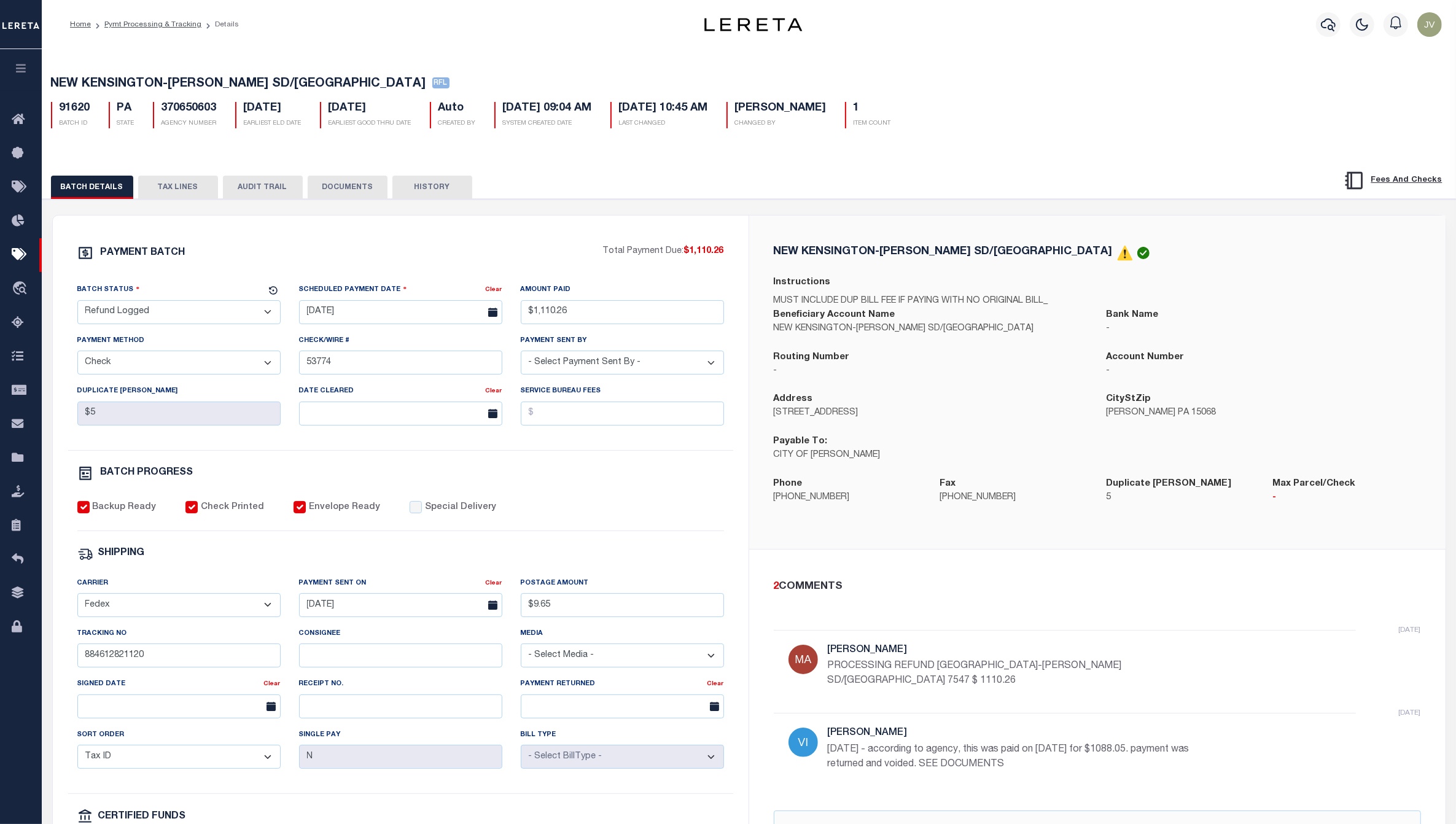
click at [269, 192] on button "AUDIT TRAIL" at bounding box center [263, 187] width 80 height 24
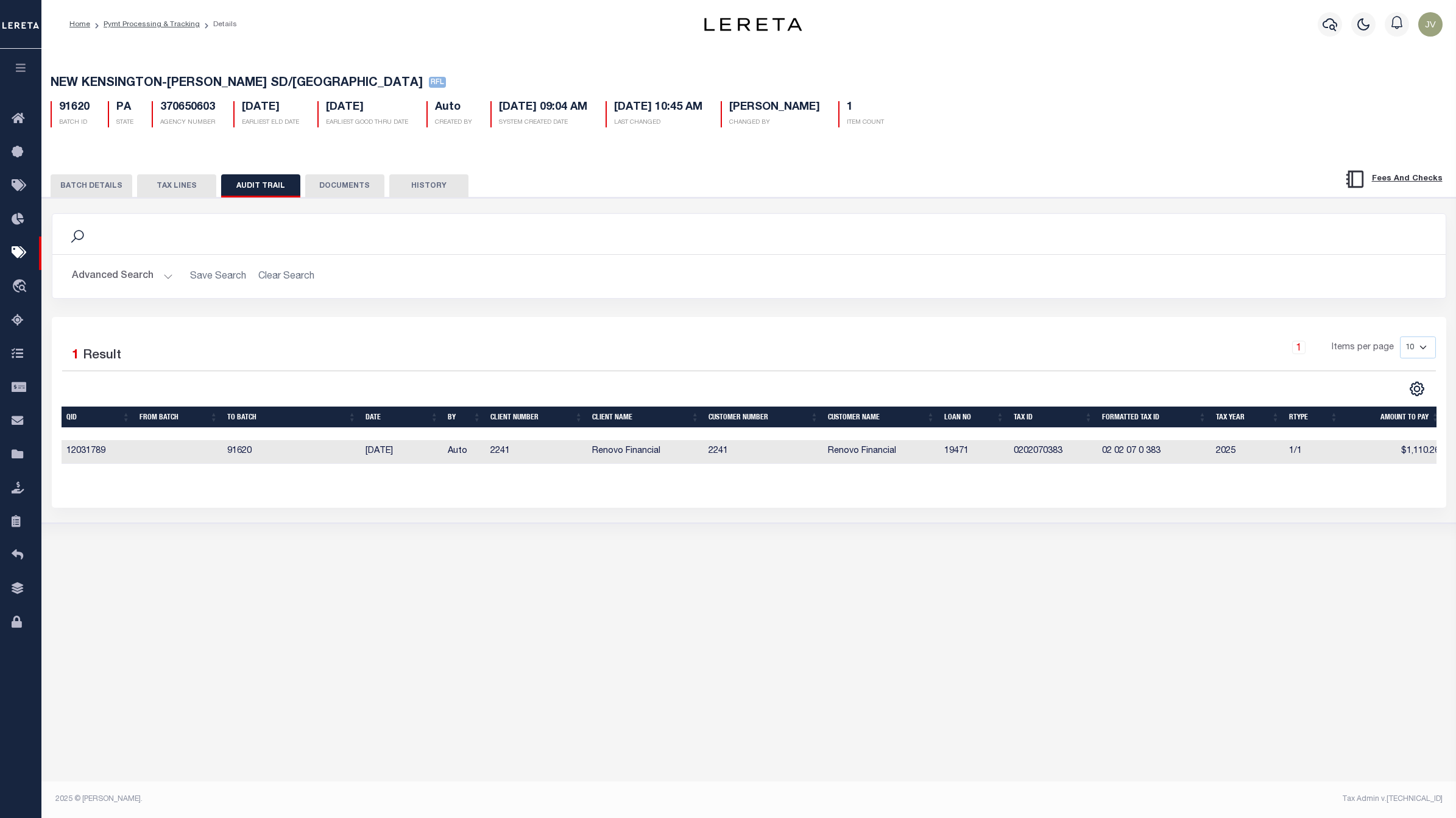
click at [103, 189] on button "BATCH DETAILS" at bounding box center [91, 186] width 82 height 23
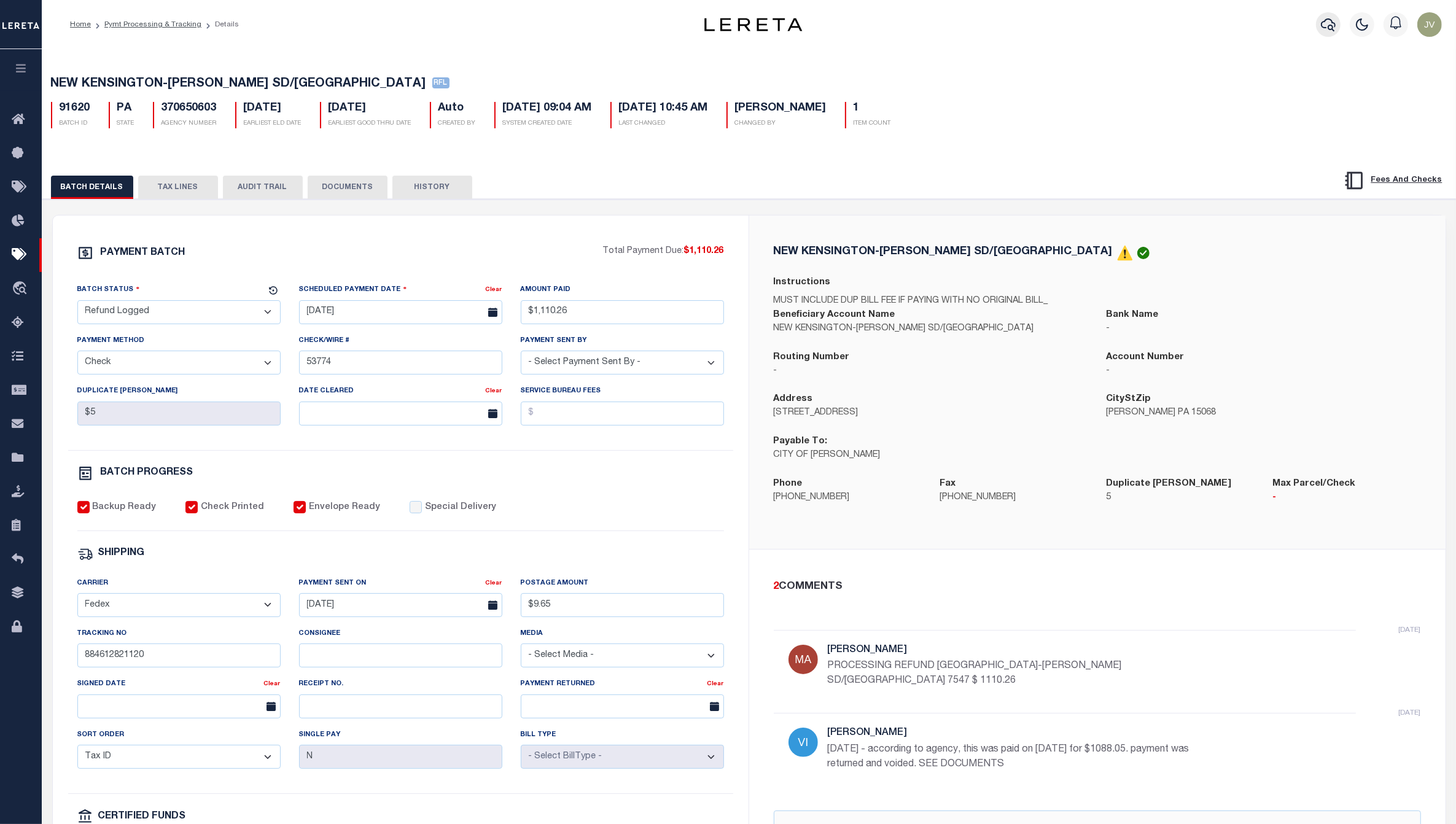
click at [1321, 30] on button "button" at bounding box center [1328, 24] width 24 height 24
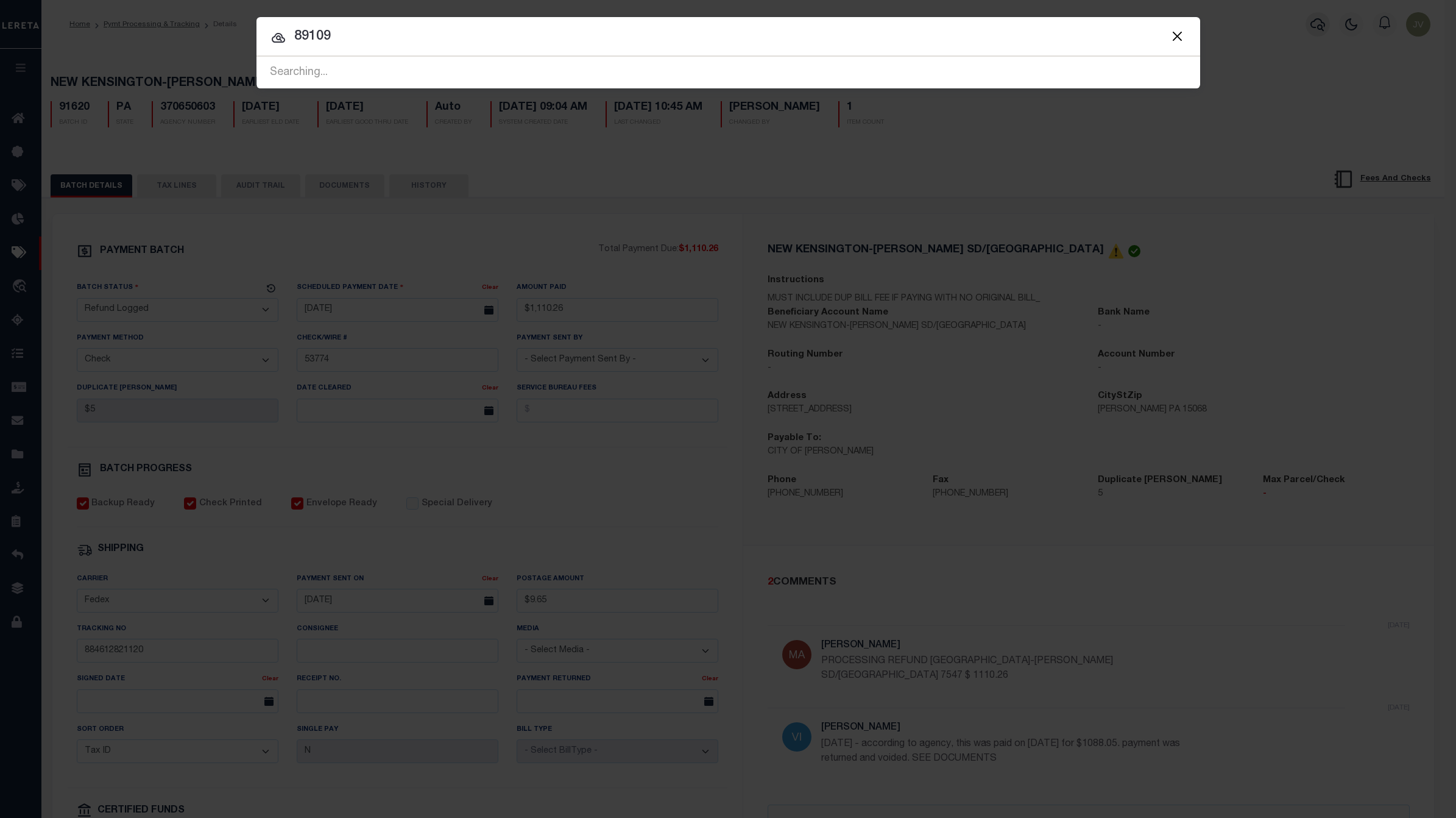
type input "89109"
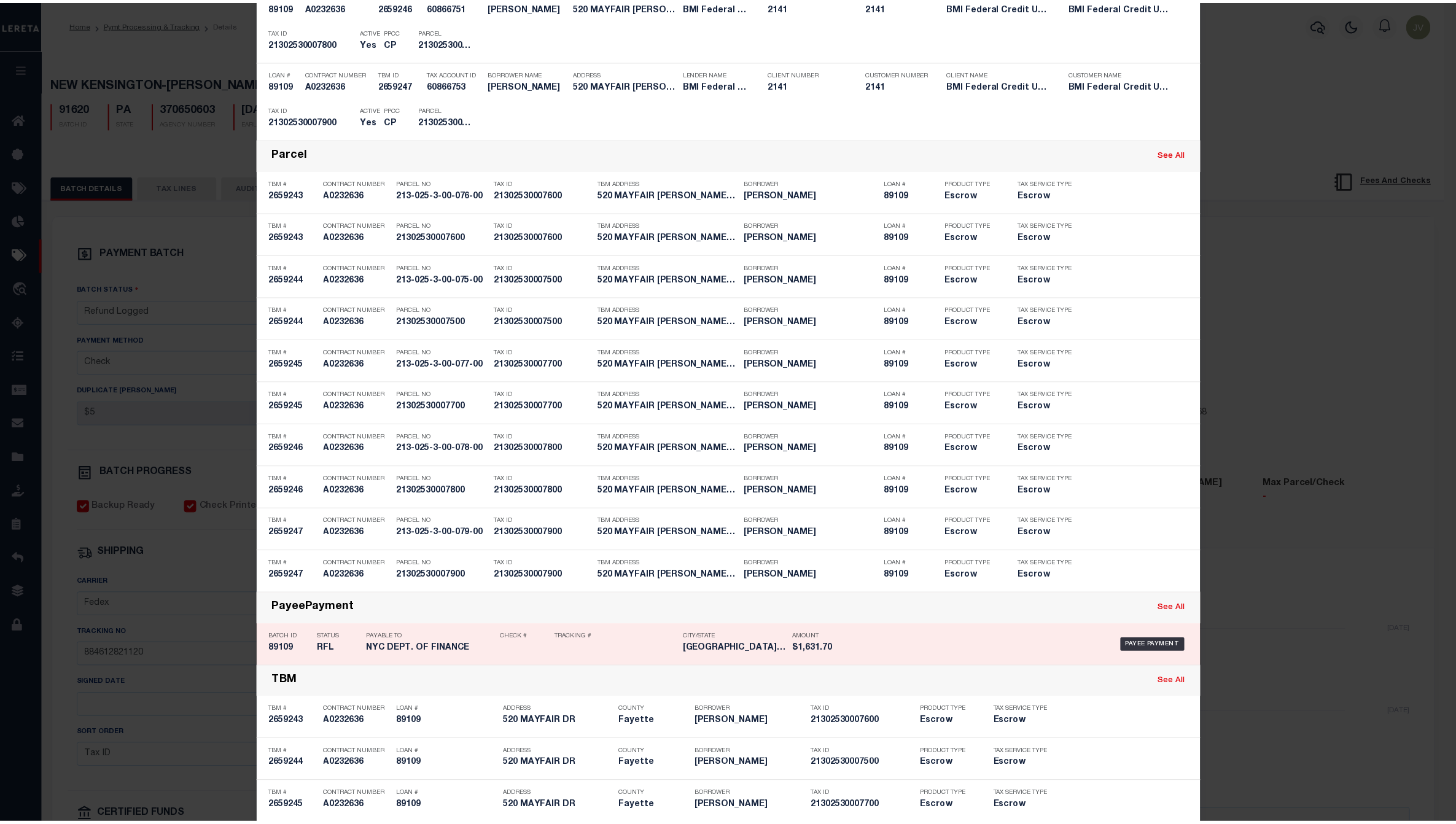
scroll to position [778, 0]
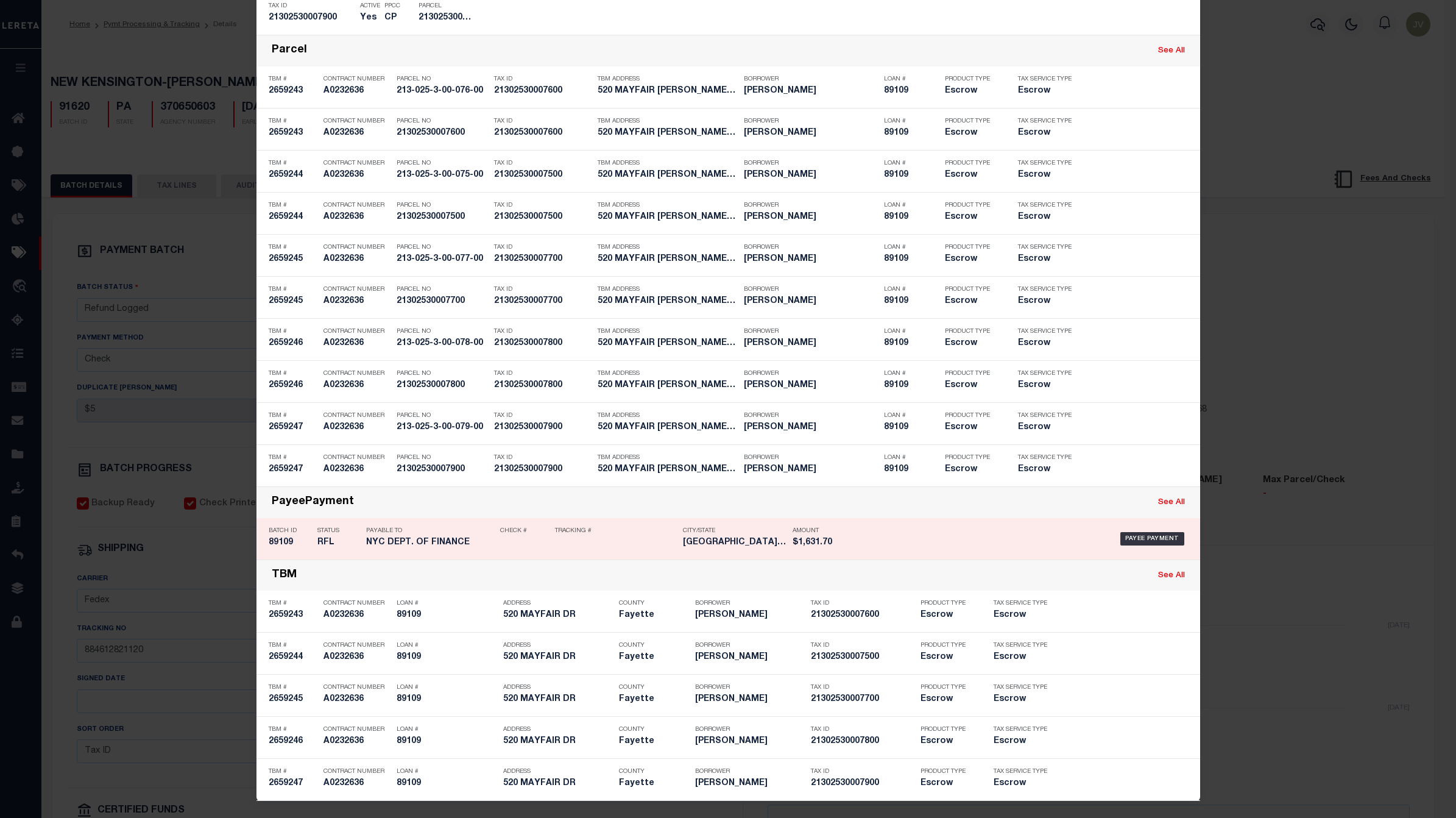
click at [279, 546] on h5 "89109" at bounding box center [290, 542] width 43 height 10
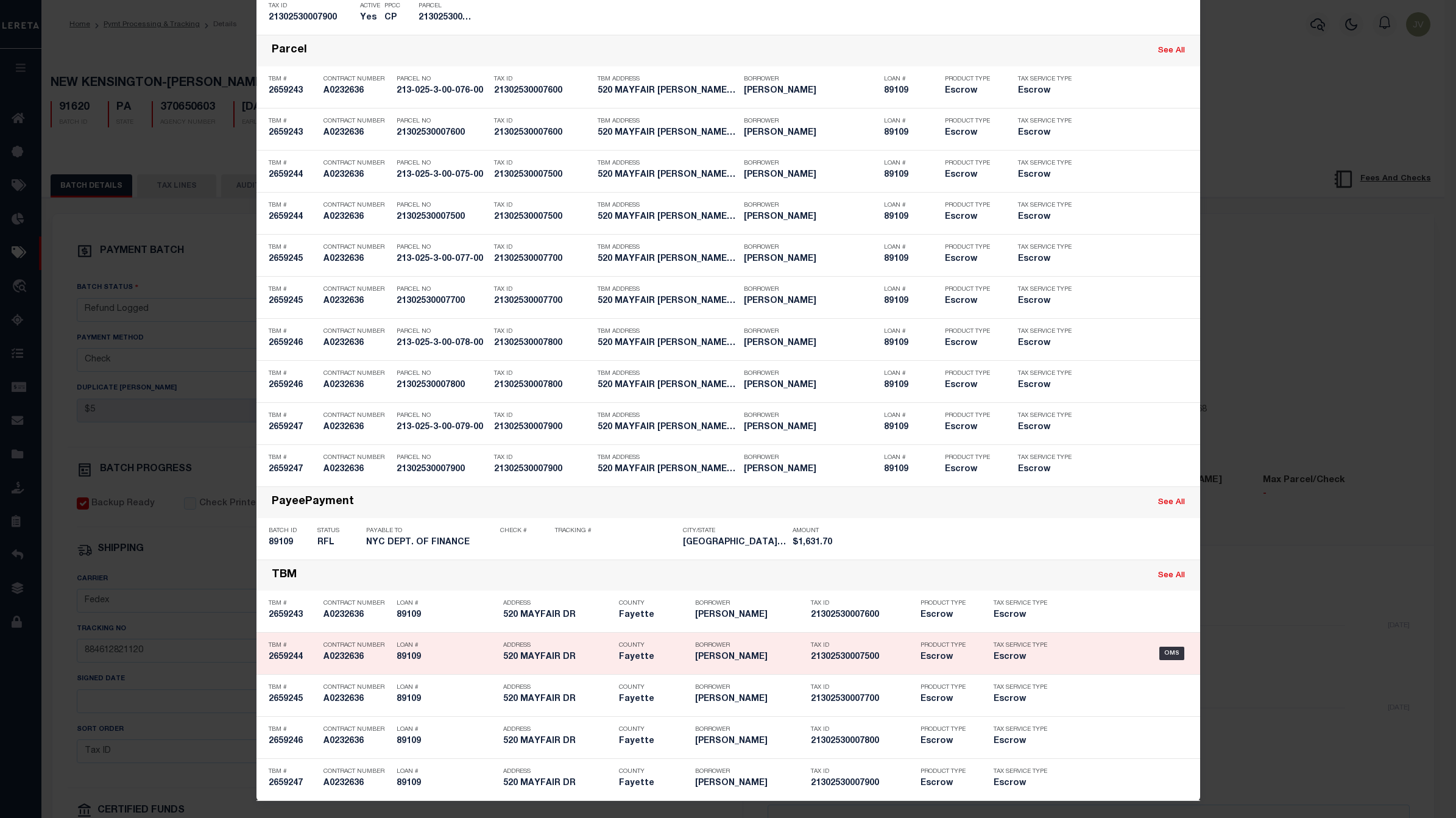
type input "[DATE]"
type input "$1,631.7"
select select
select select "[PERSON_NAME]"
checkbox input "false"
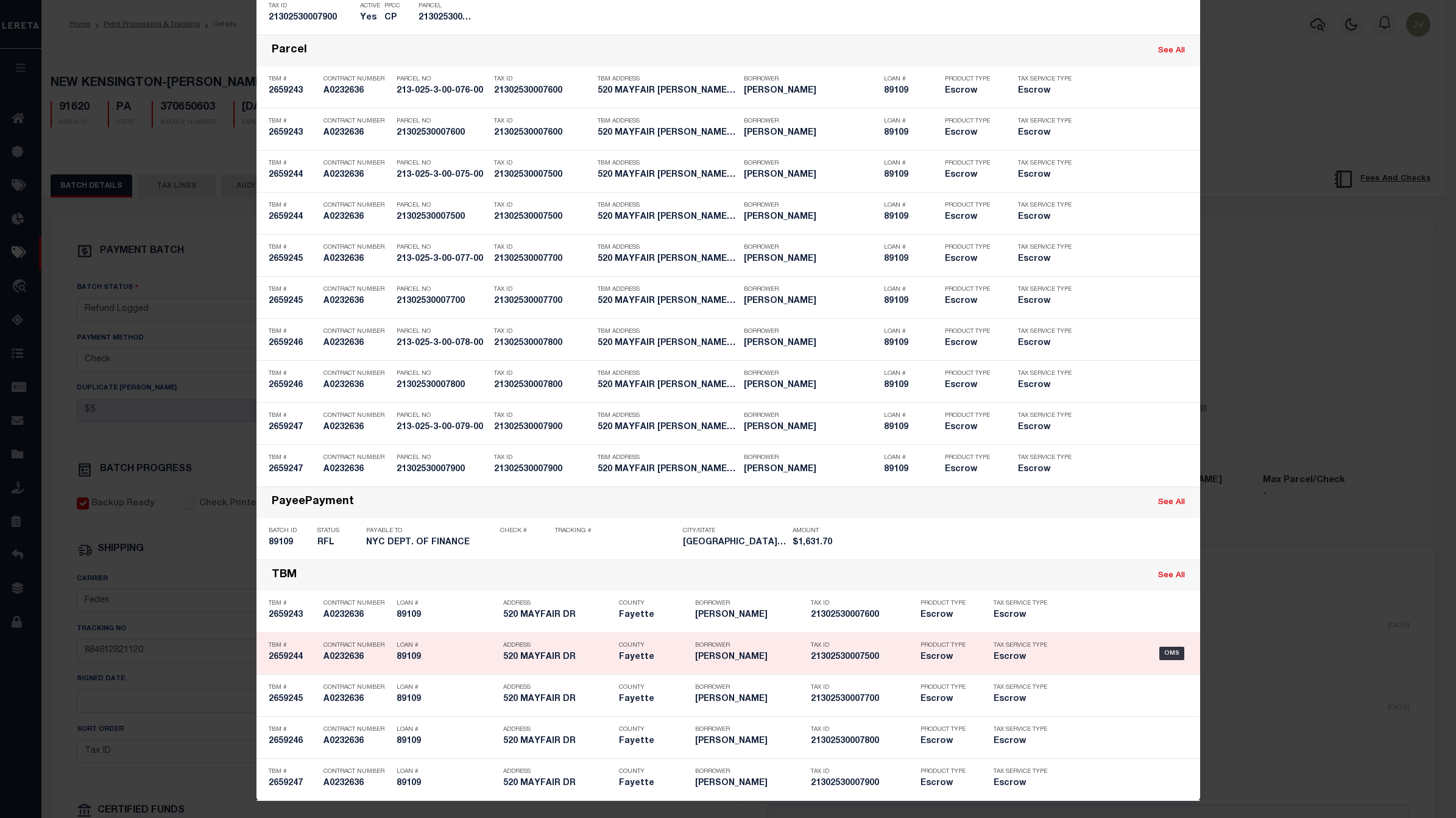
checkbox input "false"
select select
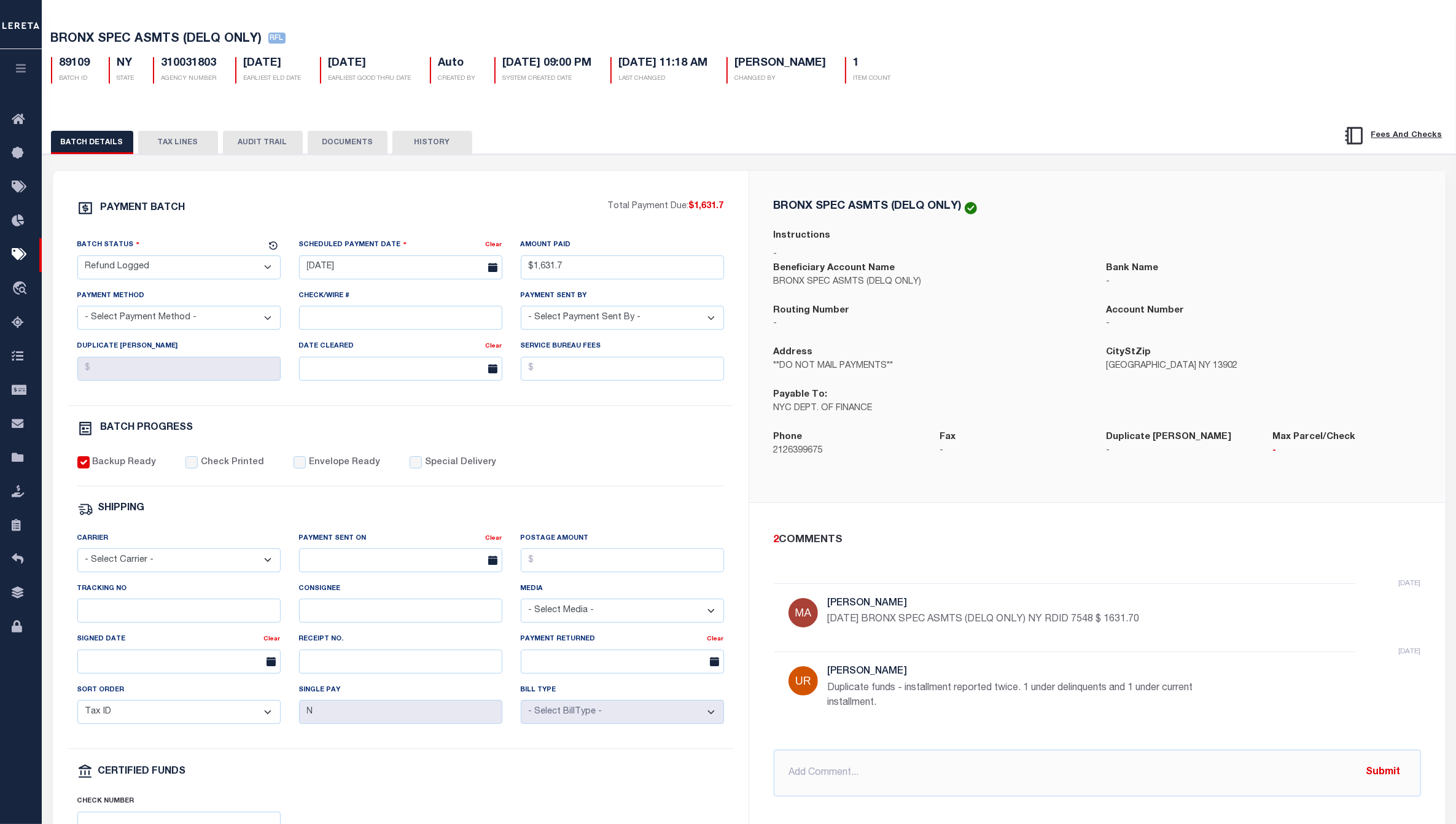
scroll to position [77, 0]
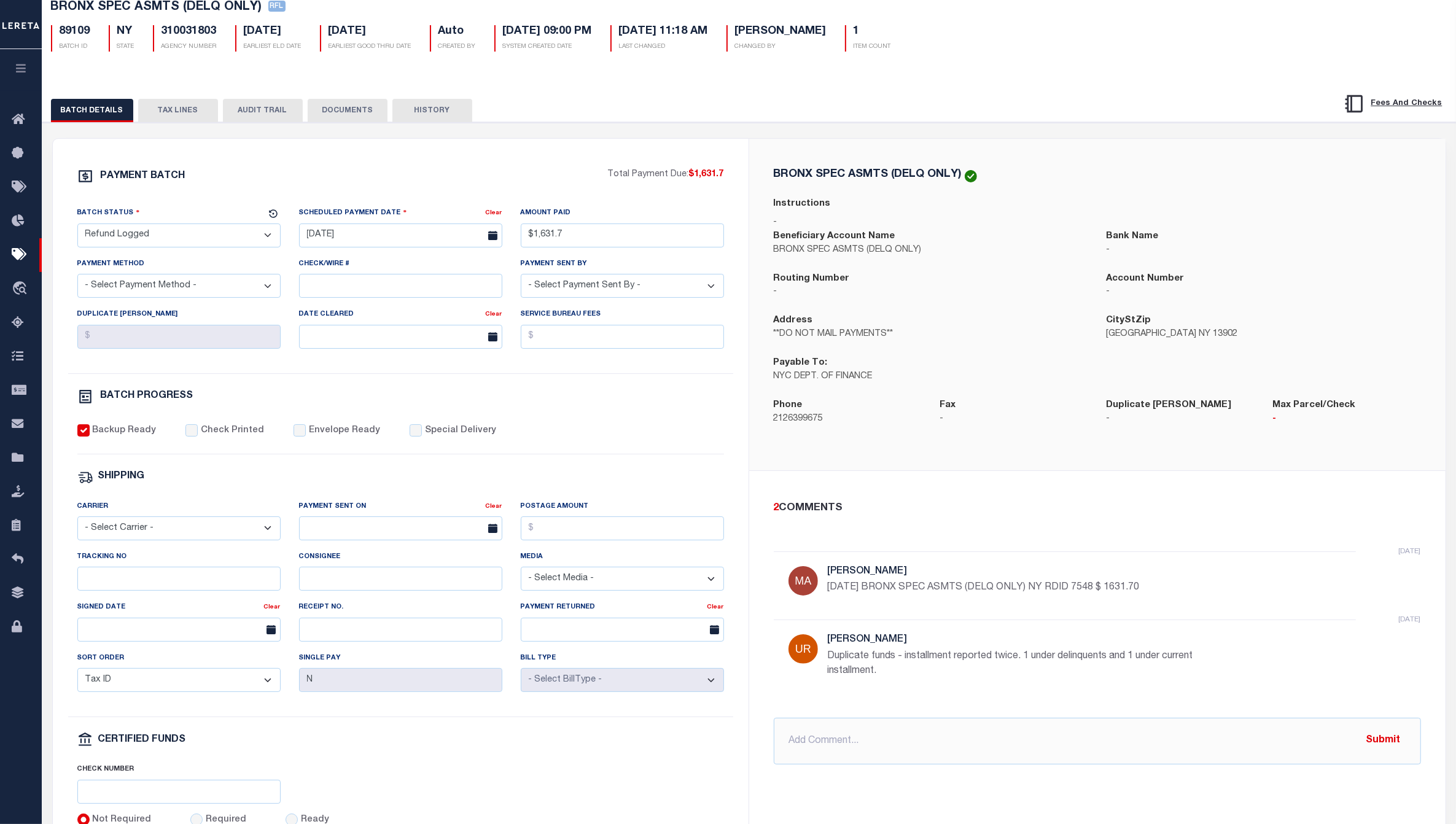
click at [185, 107] on button "TAX LINES" at bounding box center [178, 110] width 80 height 24
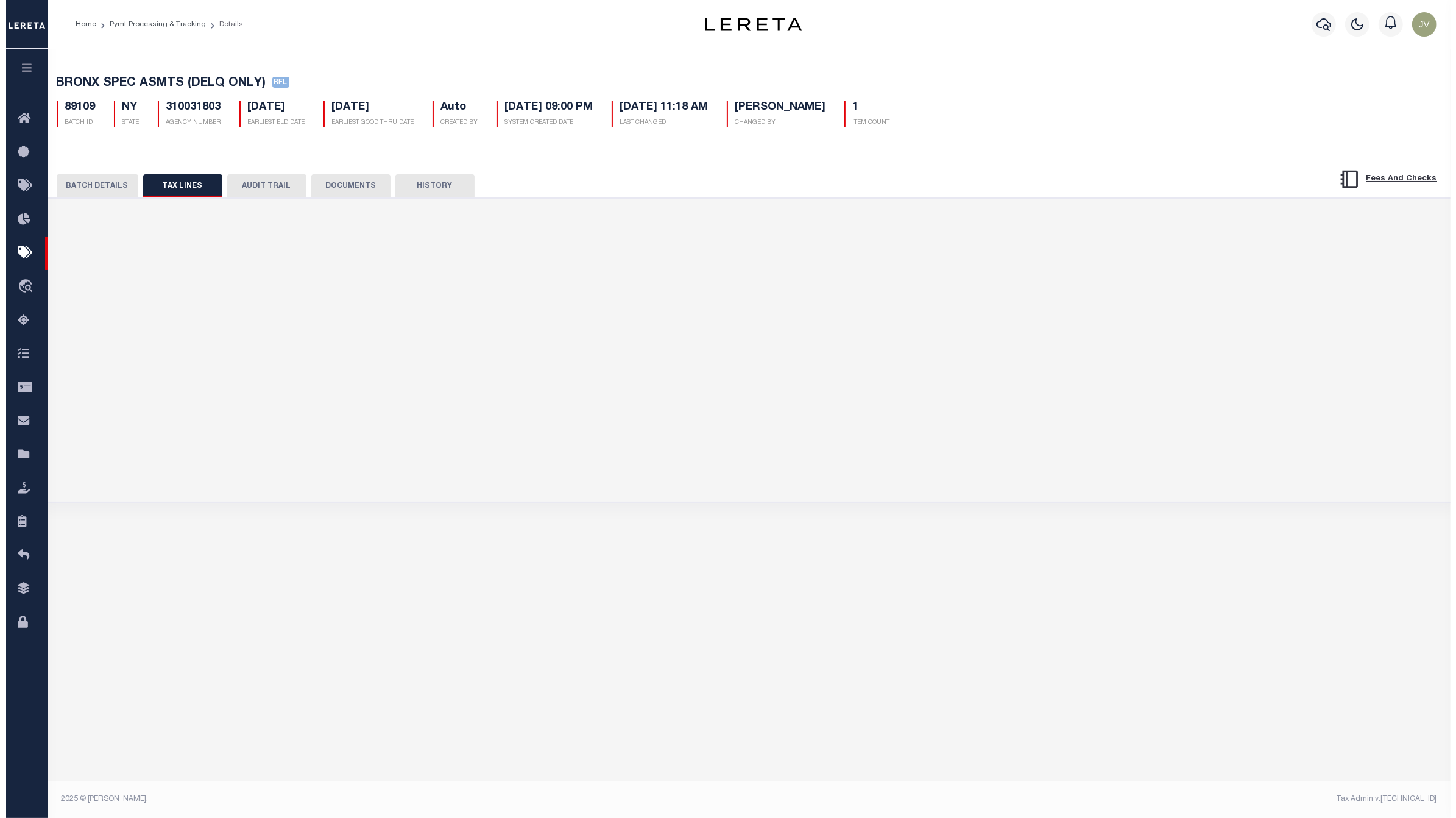
scroll to position [0, 0]
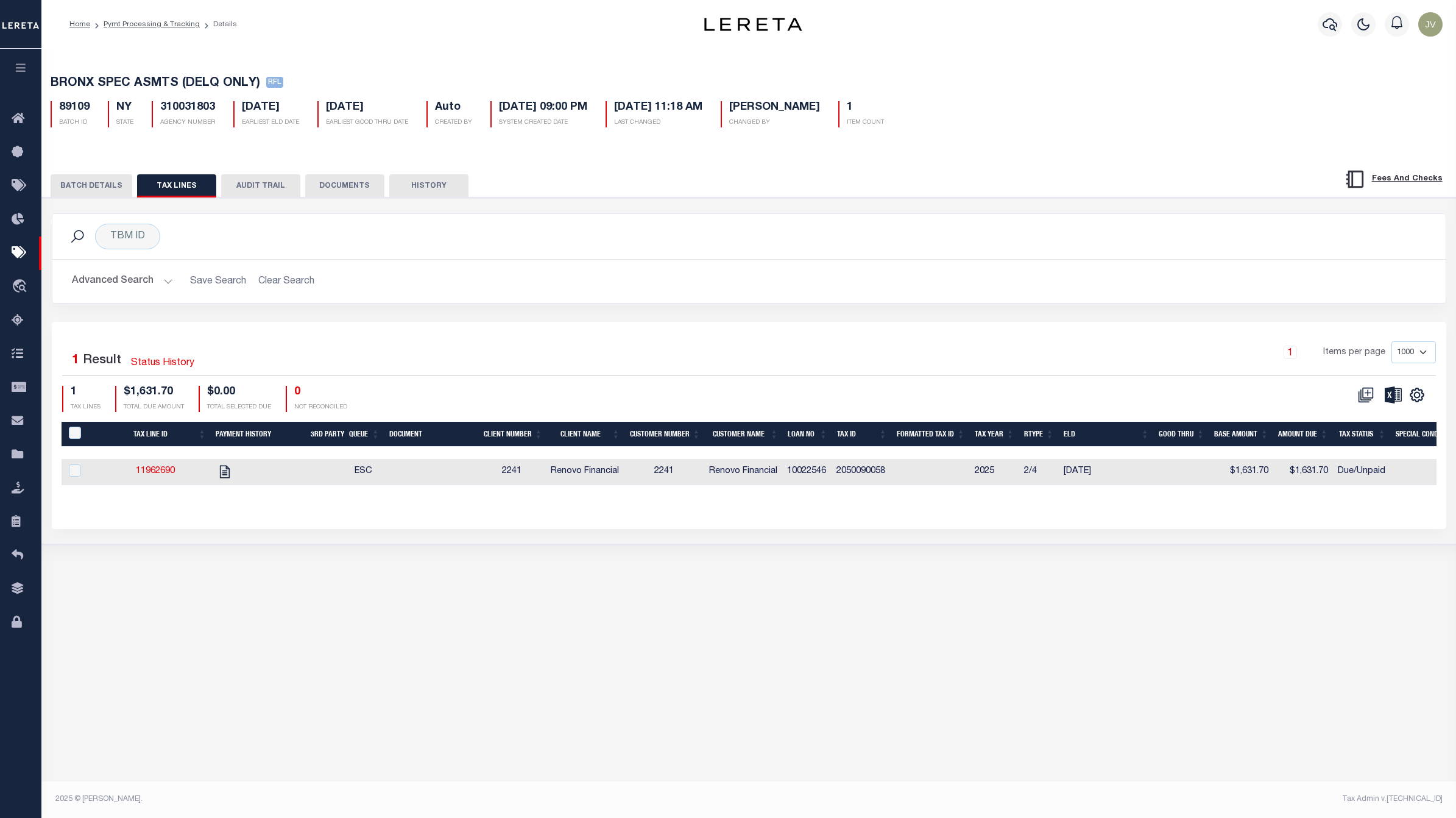
click at [261, 183] on button "AUDIT TRAIL" at bounding box center [261, 186] width 79 height 23
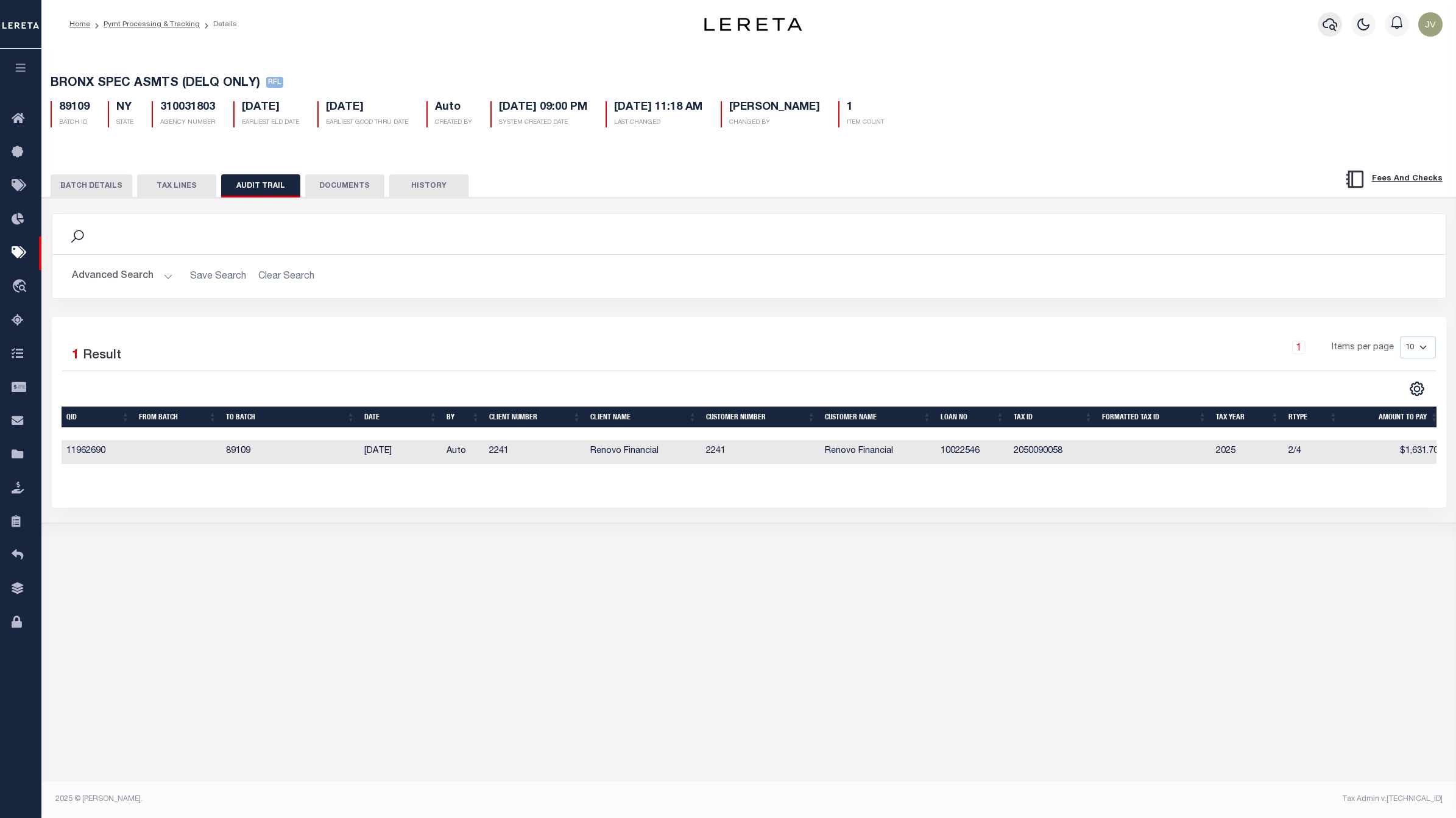
click at [1327, 32] on icon "button" at bounding box center [1330, 24] width 15 height 15
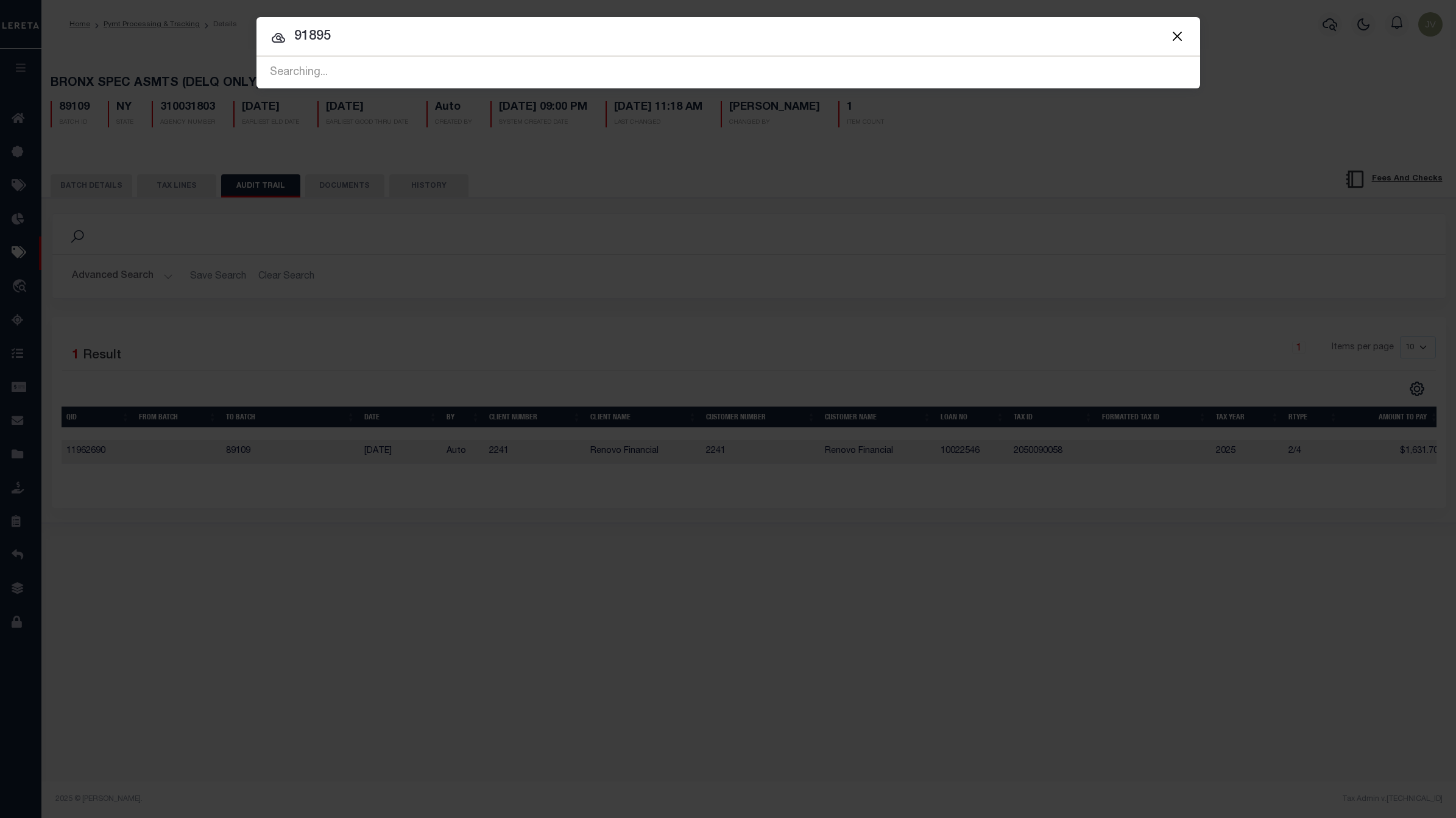
type input "91895"
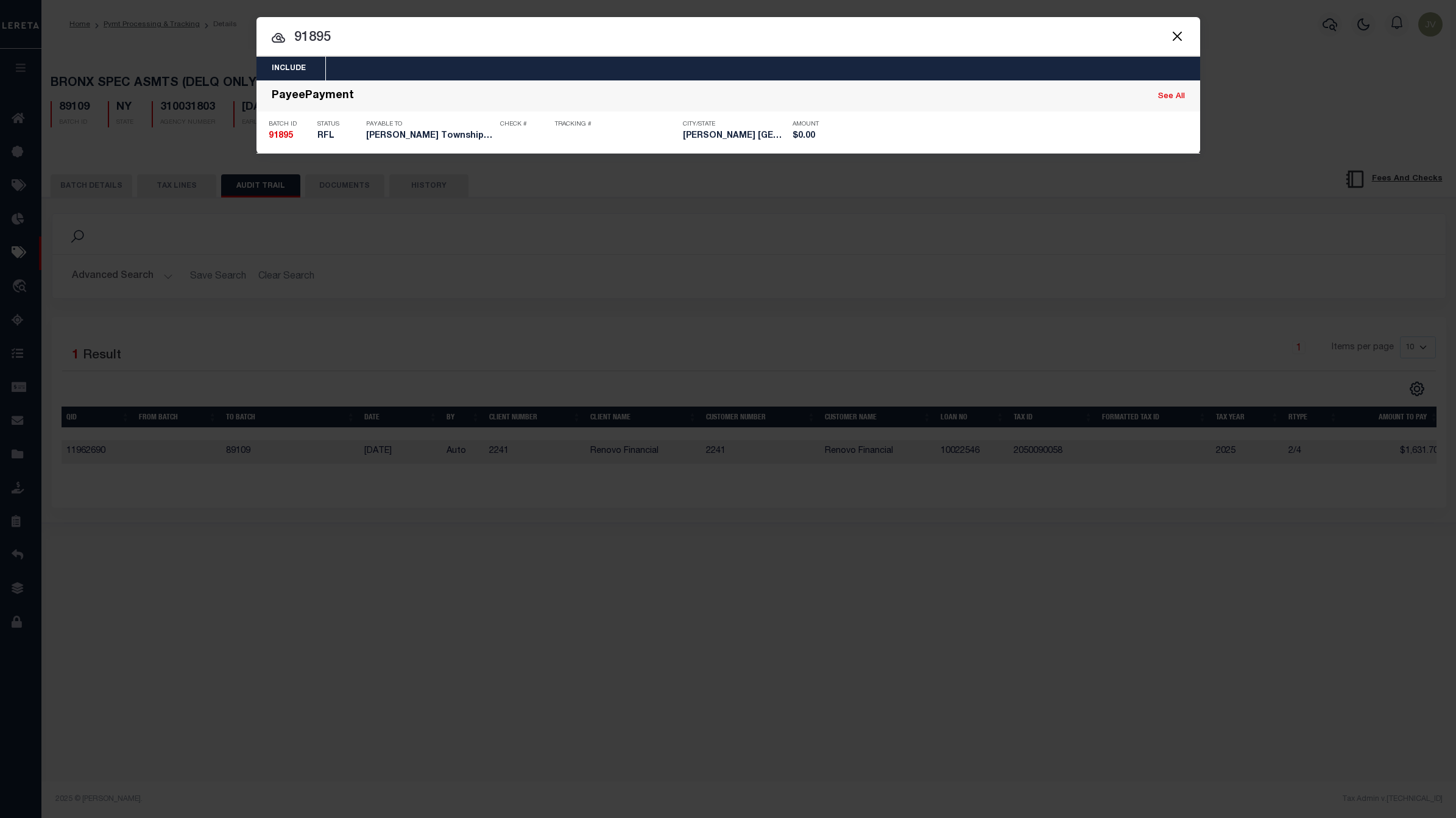
drag, startPoint x: 285, startPoint y: 136, endPoint x: 560, endPoint y: 205, distance: 283.5
click at [285, 136] on strong "91895" at bounding box center [280, 136] width 24 height 9
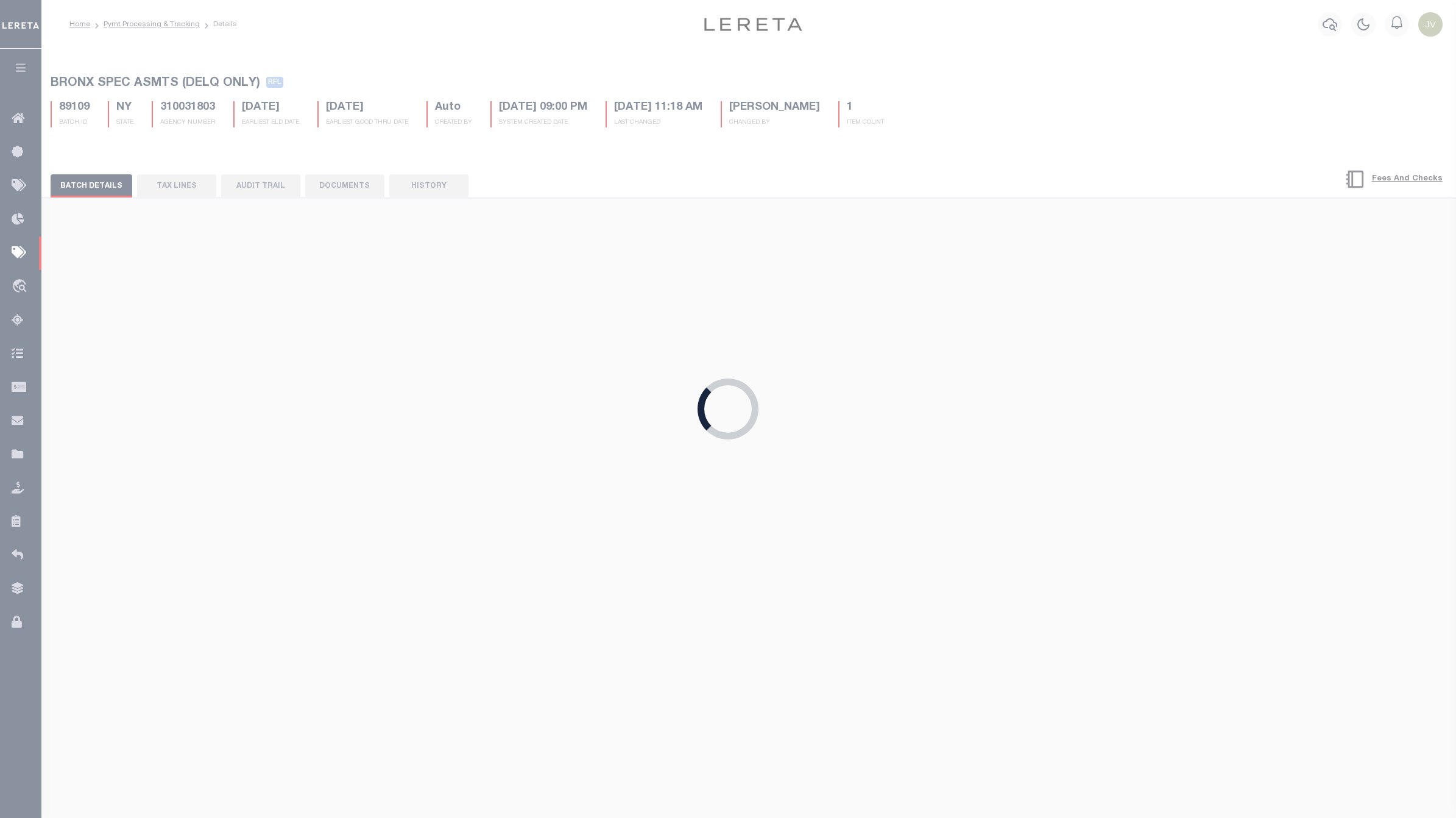
type input "[DATE]"
select select
checkbox input "false"
select select
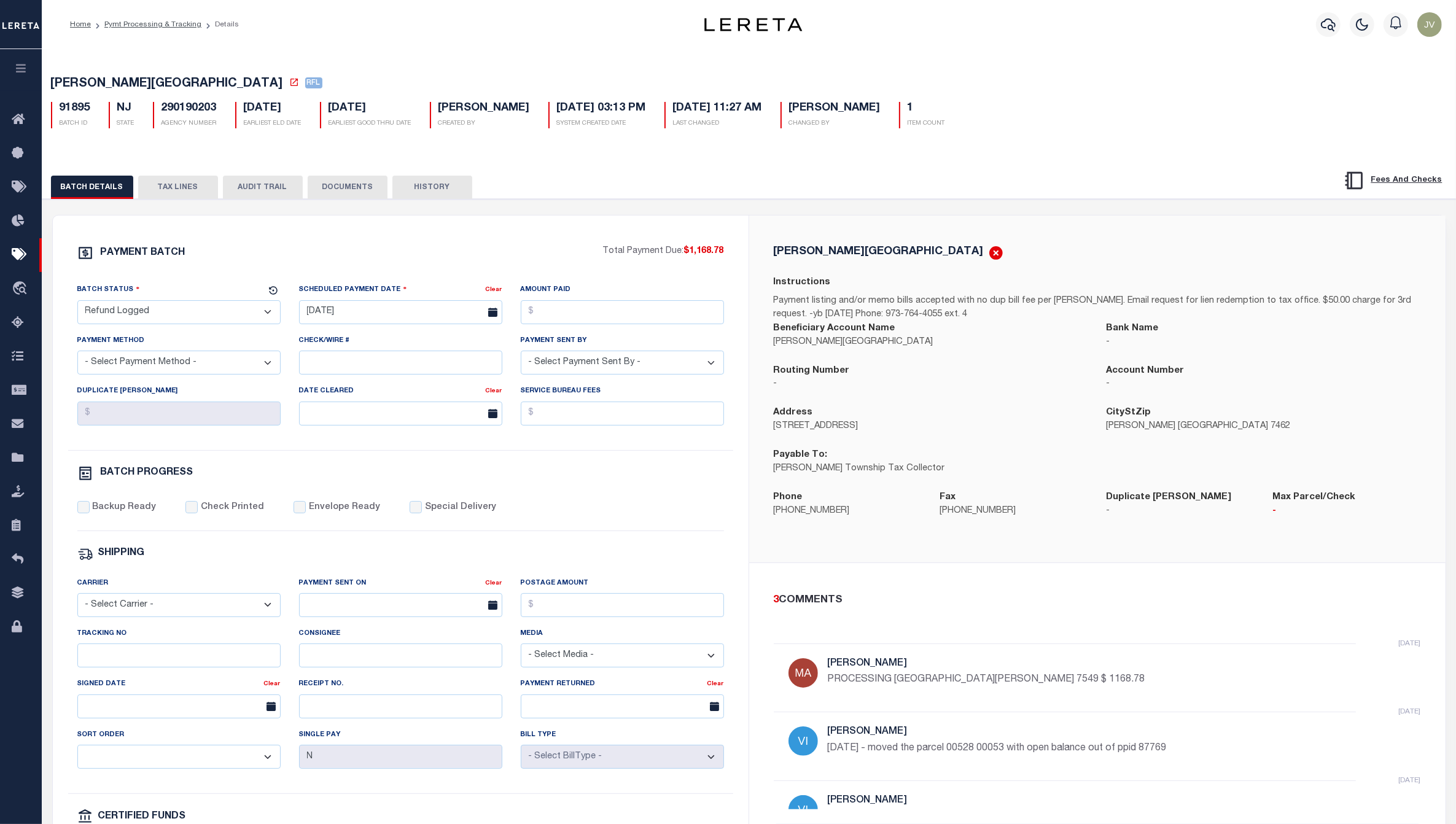
click at [243, 176] on div "BATCH DETAILS TAX LINES AUDIT TRAIL DOCUMENTS HISTORY" at bounding box center [749, 183] width 1445 height 31
click at [244, 183] on button "AUDIT TRAIL" at bounding box center [263, 187] width 80 height 24
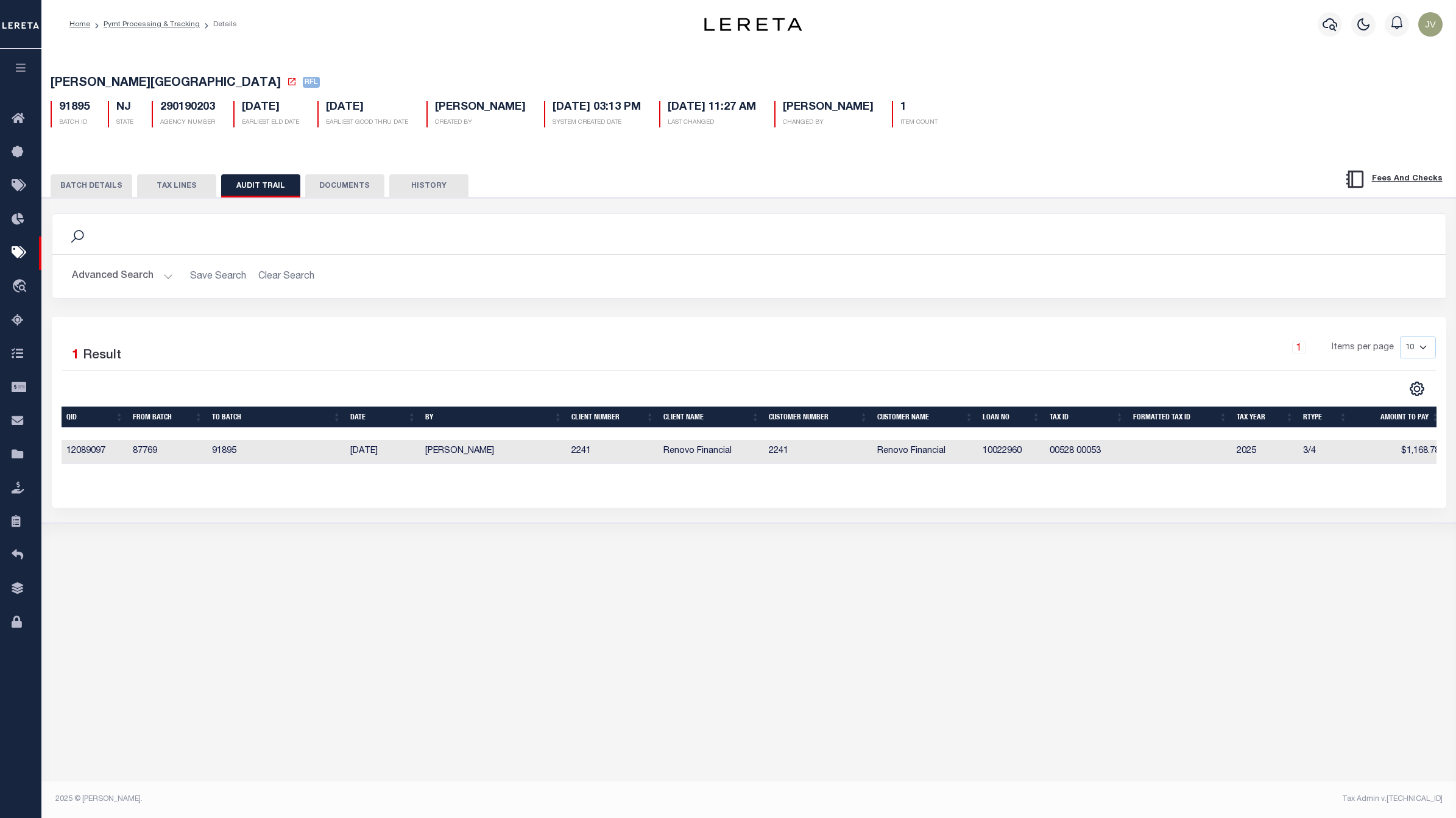
click at [96, 184] on button "BATCH DETAILS" at bounding box center [91, 186] width 82 height 23
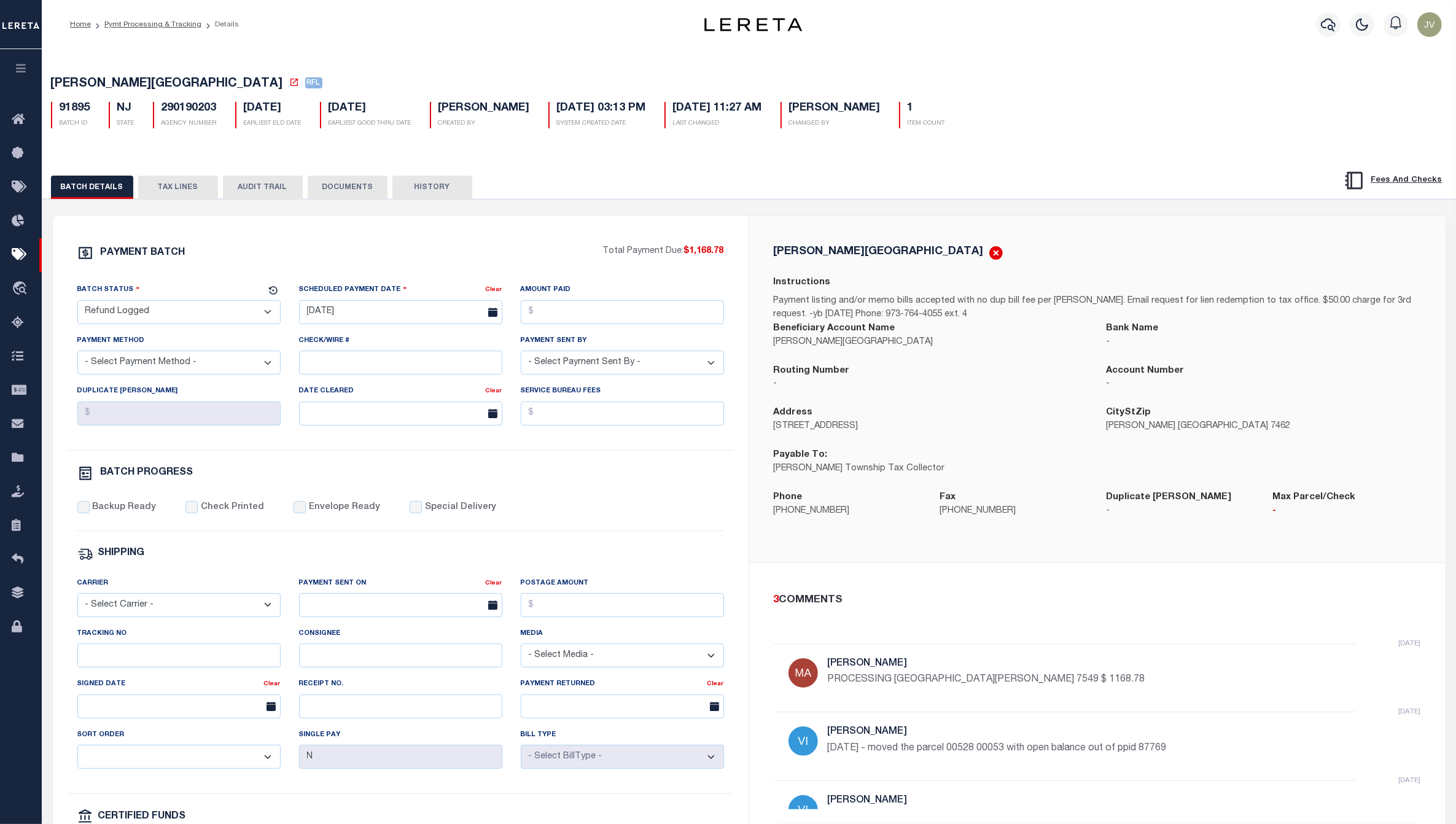
click at [254, 185] on button "AUDIT TRAIL" at bounding box center [263, 187] width 80 height 24
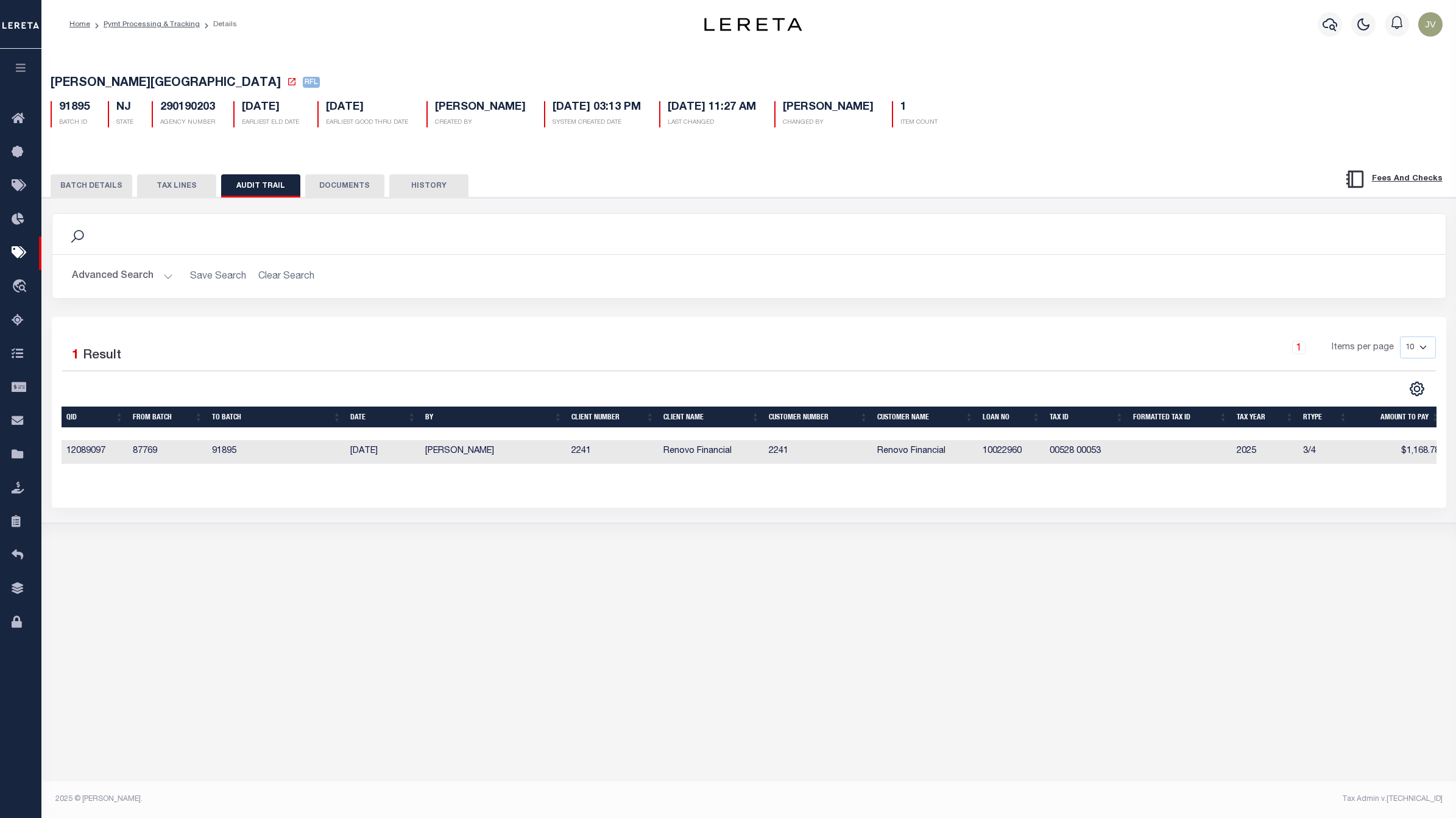
click at [374, 184] on button "DOCUMENTS" at bounding box center [345, 186] width 79 height 23
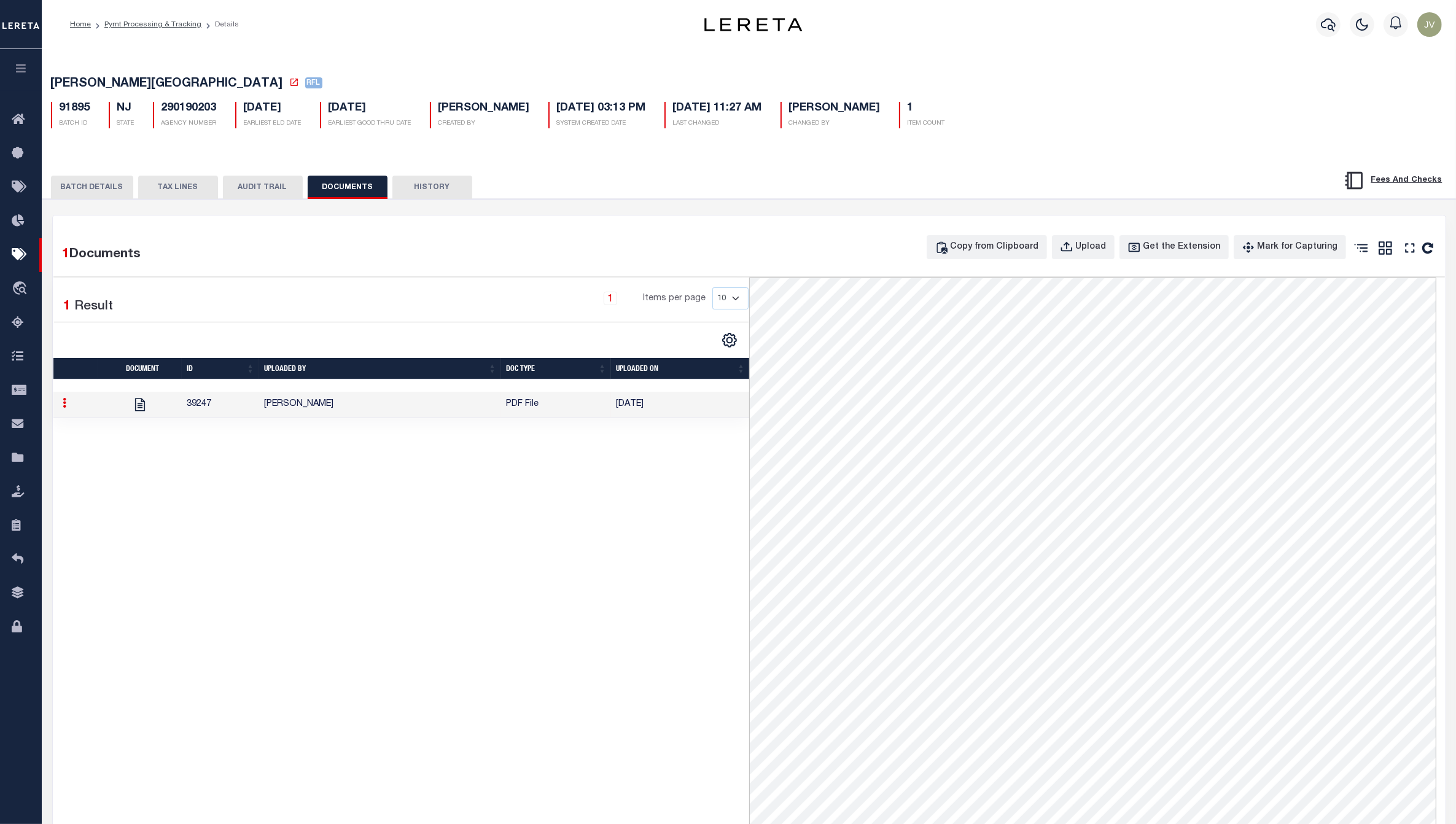
click at [77, 188] on button "BATCH DETAILS" at bounding box center [92, 187] width 83 height 24
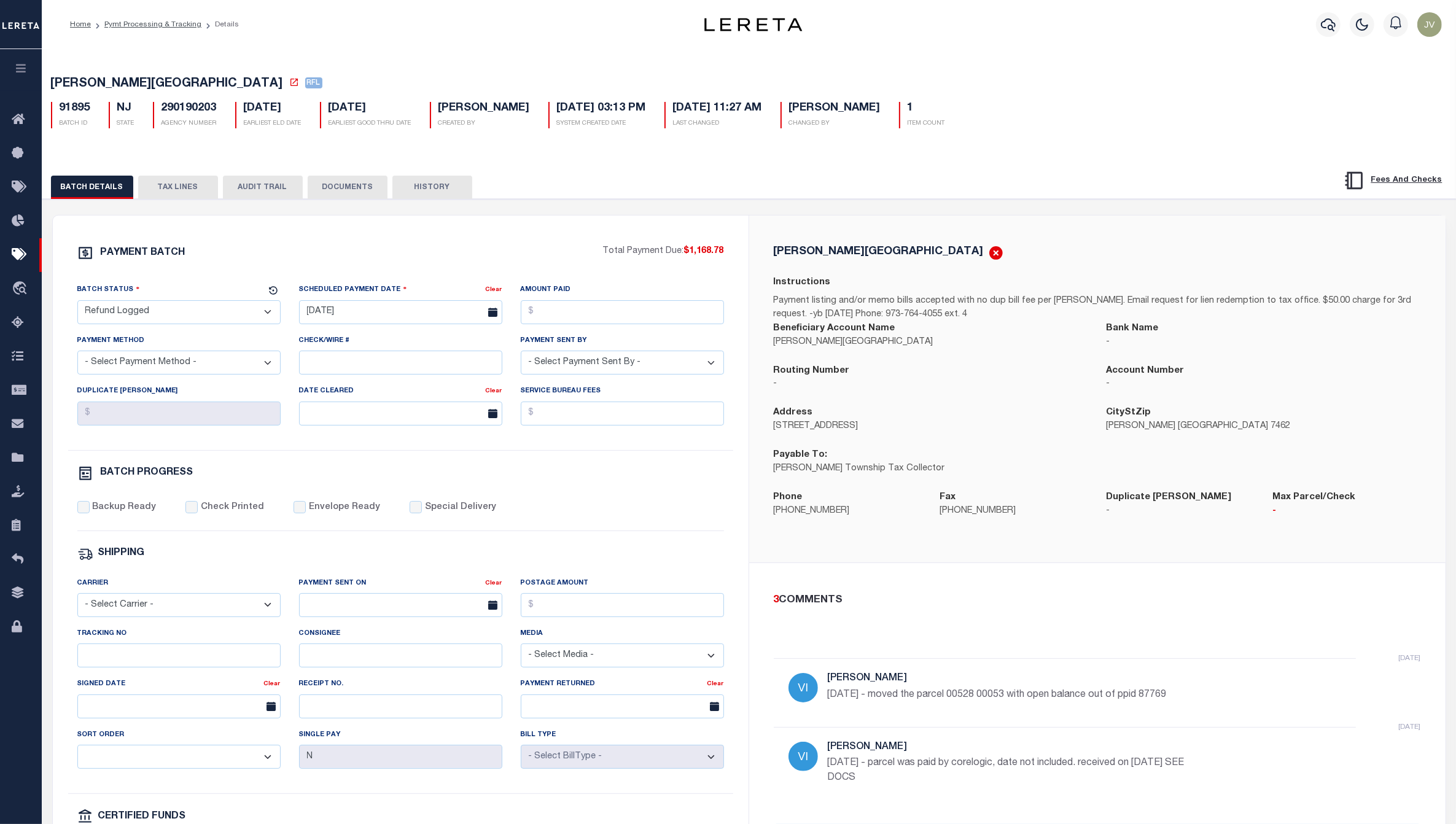
click at [367, 191] on button "DOCUMENTS" at bounding box center [348, 187] width 80 height 24
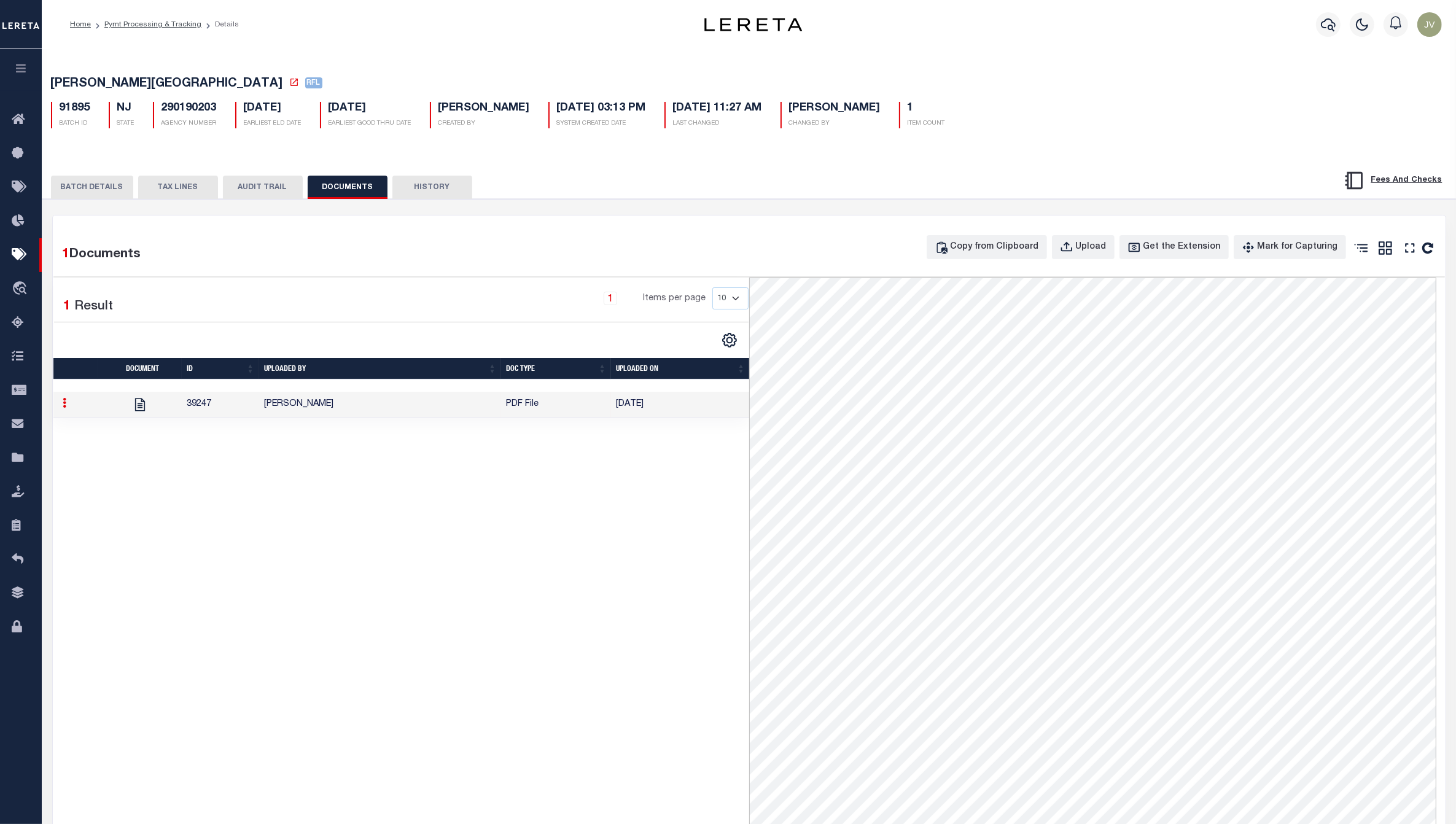
click at [98, 197] on button "BATCH DETAILS" at bounding box center [92, 187] width 83 height 24
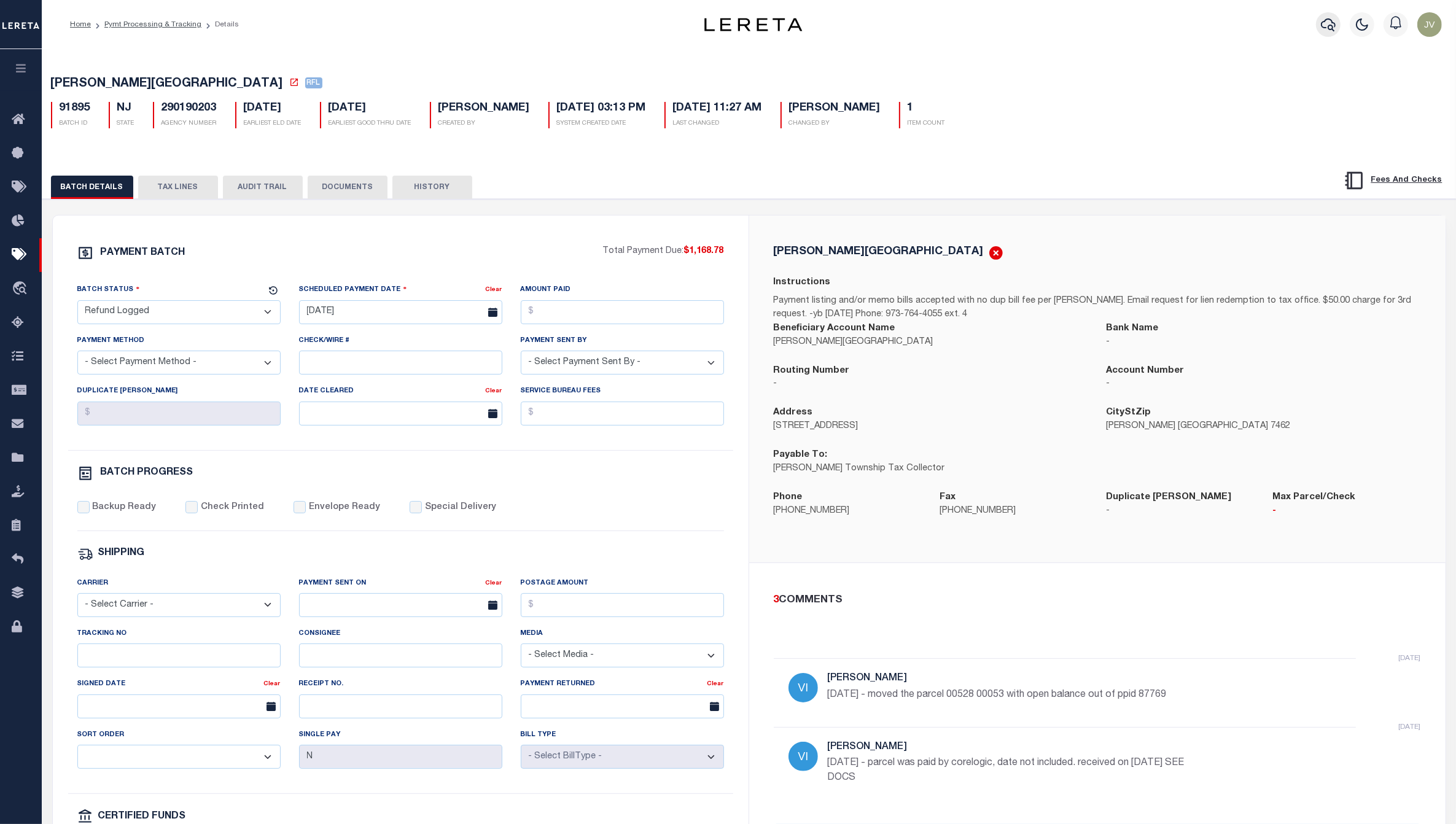
click at [1324, 28] on icon "button" at bounding box center [1328, 24] width 15 height 15
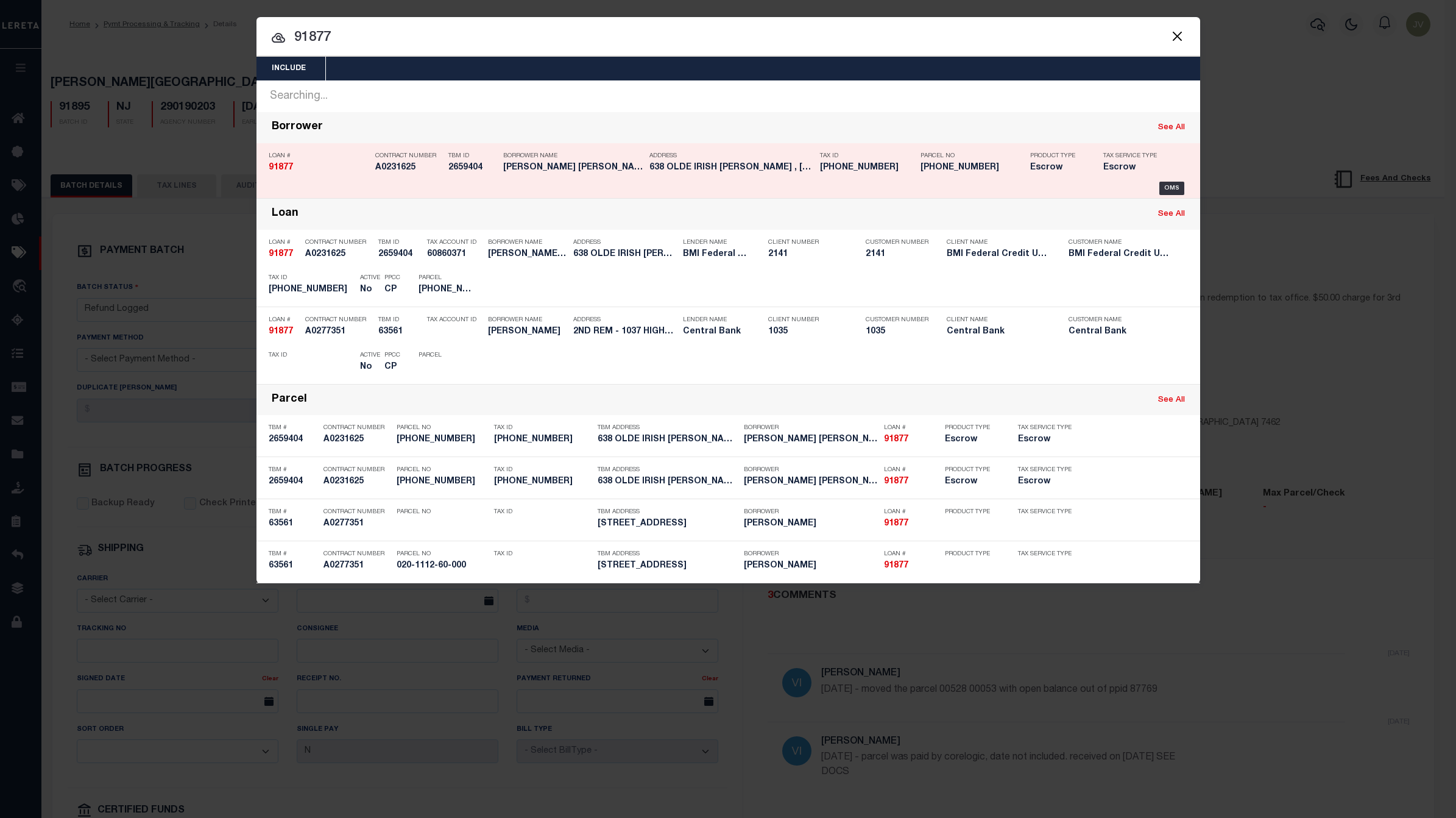
type input "91877"
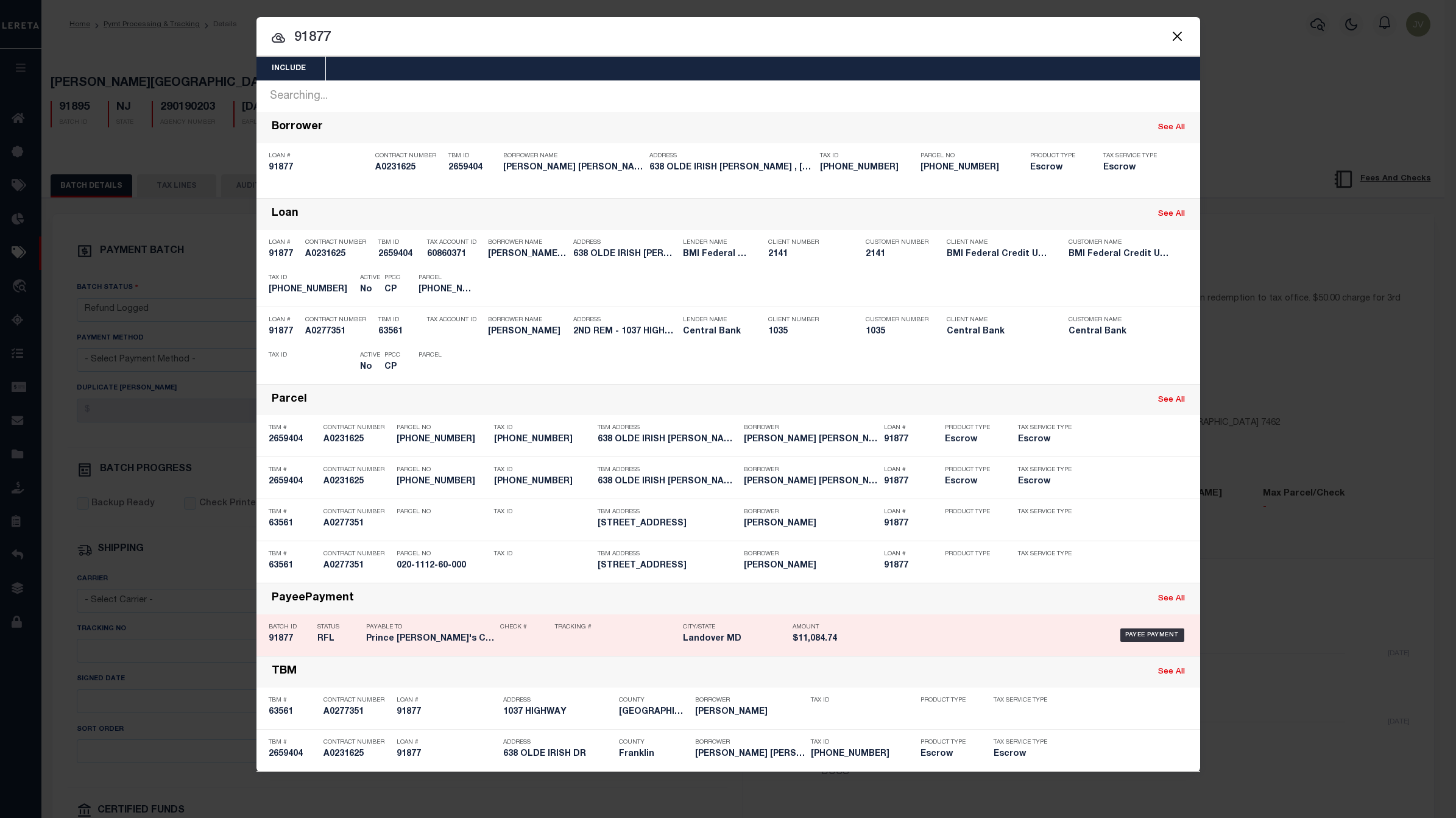
click at [305, 631] on div "Batch ID 91877" at bounding box center [290, 635] width 43 height 36
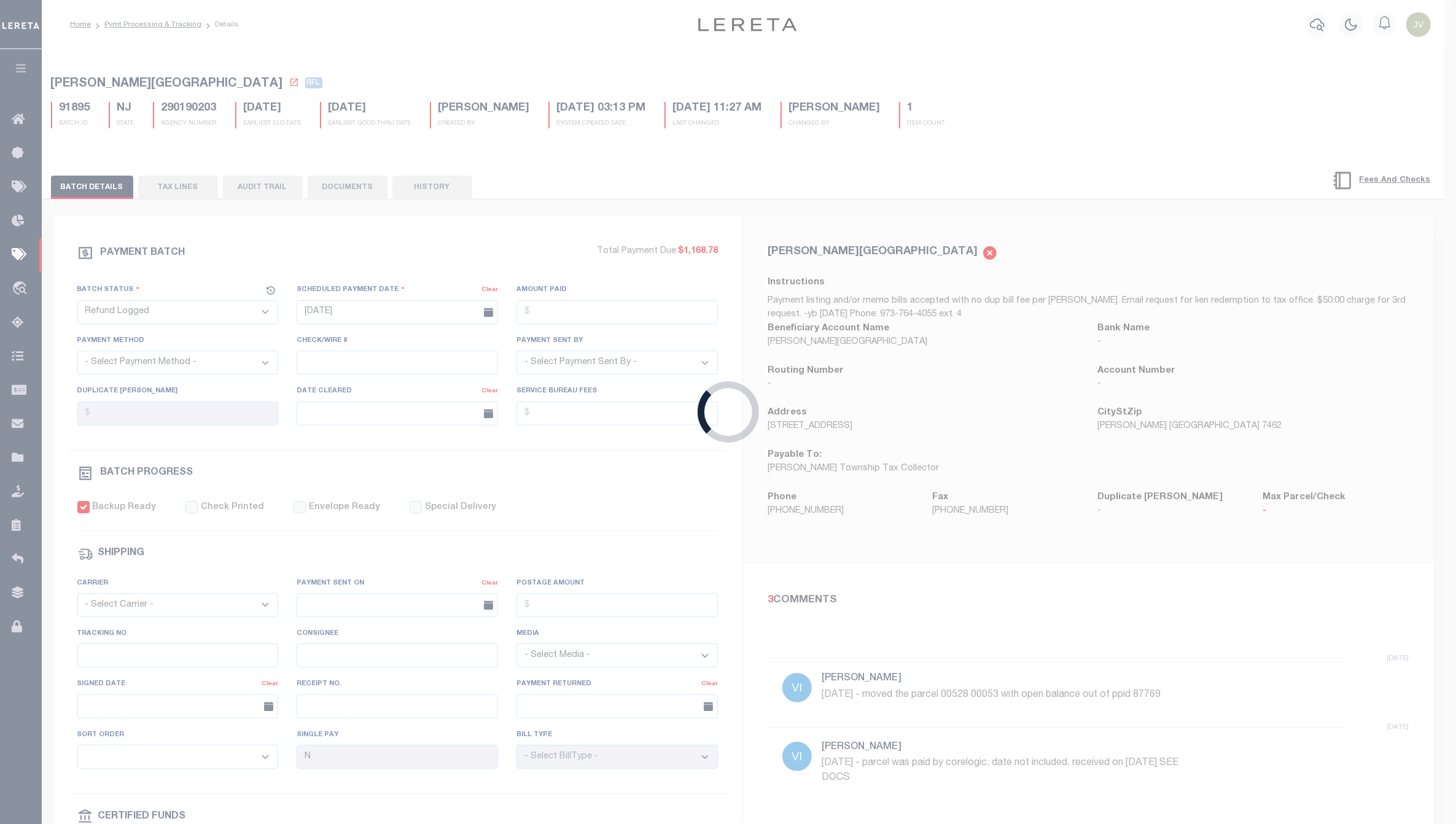
type input "[DATE]"
type input "$11,084.74"
select select "[PERSON_NAME]"
checkbox input "true"
select select
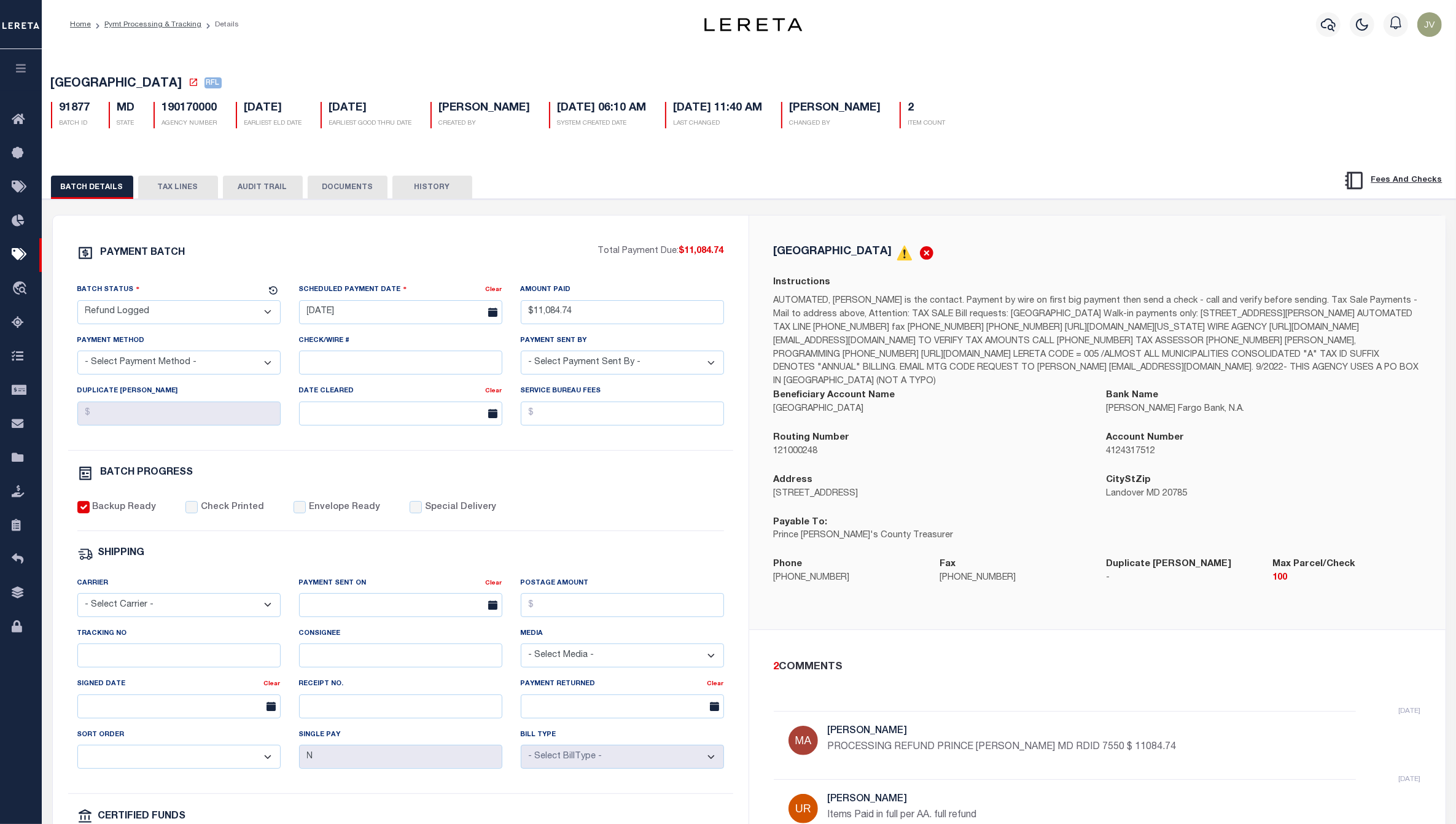
click at [275, 189] on button "AUDIT TRAIL" at bounding box center [263, 187] width 80 height 24
